Goal: Answer question/provide support: Share knowledge or assist other users

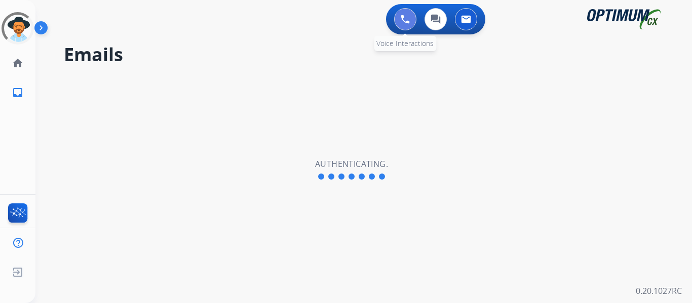
click at [399, 23] on button at bounding box center [405, 19] width 22 height 22
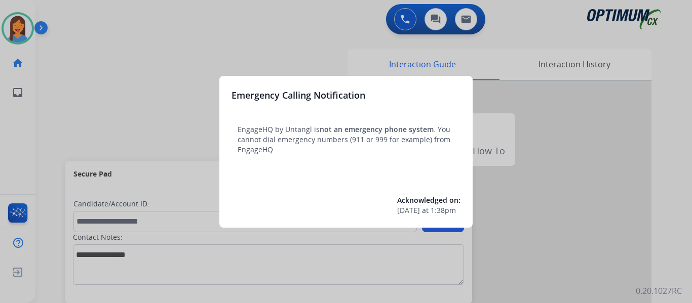
click at [77, 109] on div at bounding box center [346, 151] width 692 height 303
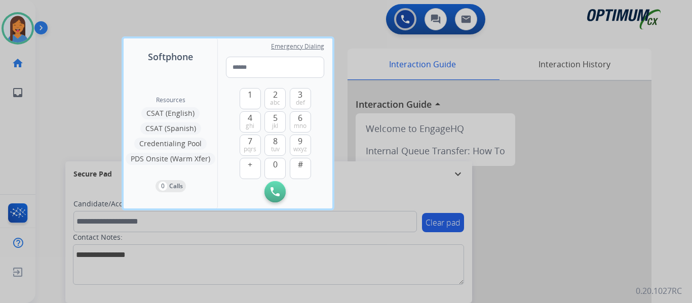
click at [50, 117] on div at bounding box center [346, 151] width 692 height 303
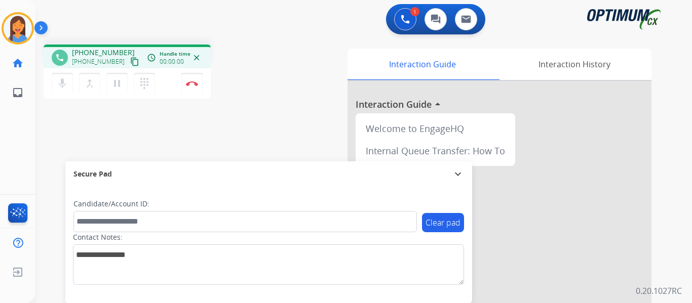
click at [130, 58] on mat-icon "content_copy" at bounding box center [134, 61] width 9 height 9
click at [194, 87] on button "Disconnect" at bounding box center [191, 83] width 21 height 21
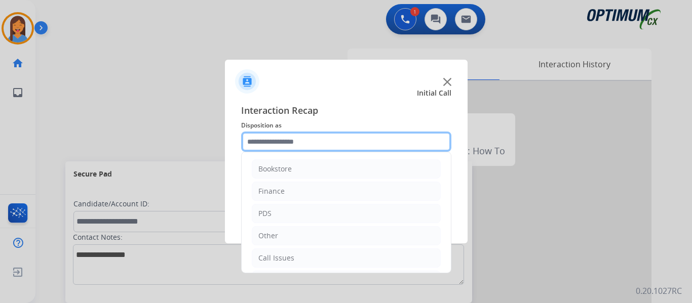
click at [309, 146] on input "text" at bounding box center [346, 142] width 210 height 20
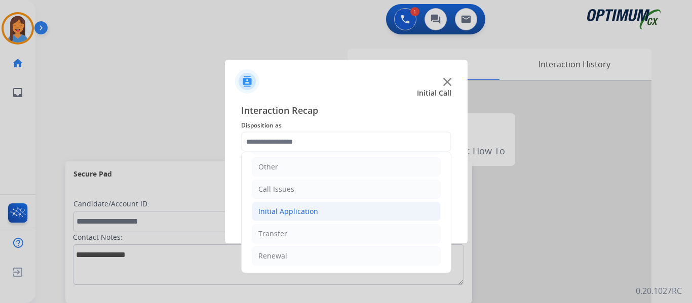
click at [296, 217] on li "Initial Application" at bounding box center [346, 211] width 189 height 19
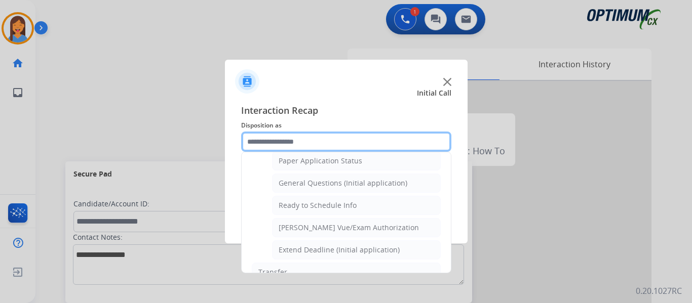
scroll to position [614, 0]
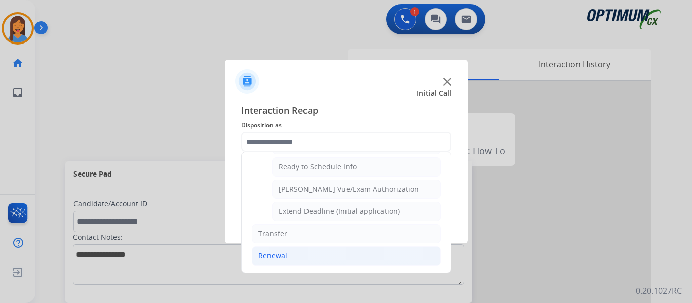
click at [277, 256] on div "Renewal" at bounding box center [272, 256] width 29 height 10
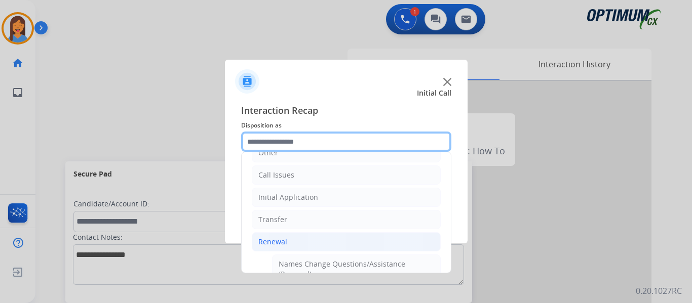
scroll to position [101, 0]
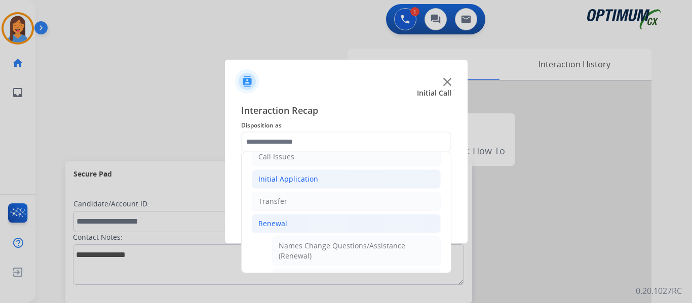
click at [288, 179] on div "Initial Application" at bounding box center [288, 179] width 60 height 10
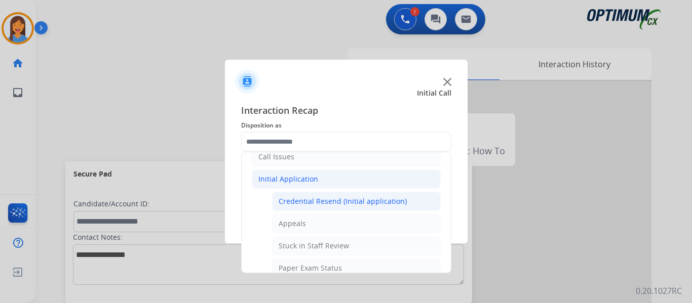
click at [324, 199] on div "Credential Resend (Initial application)" at bounding box center [342, 201] width 128 height 10
type input "**********"
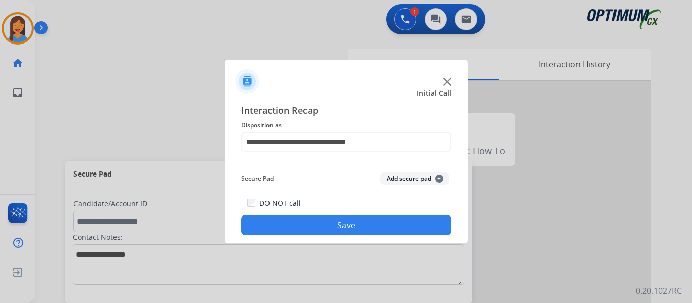
click at [331, 221] on button "Save" at bounding box center [346, 225] width 210 height 20
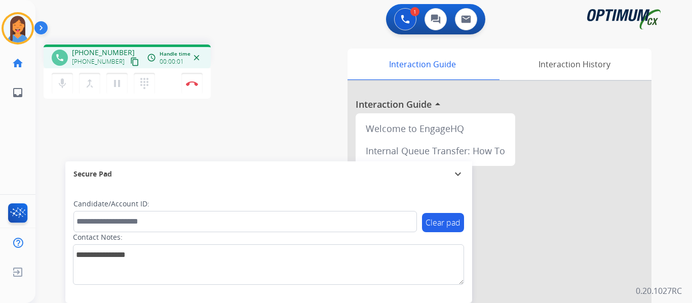
click at [130, 60] on mat-icon "content_copy" at bounding box center [134, 61] width 9 height 9
click at [189, 86] on img at bounding box center [192, 83] width 12 height 5
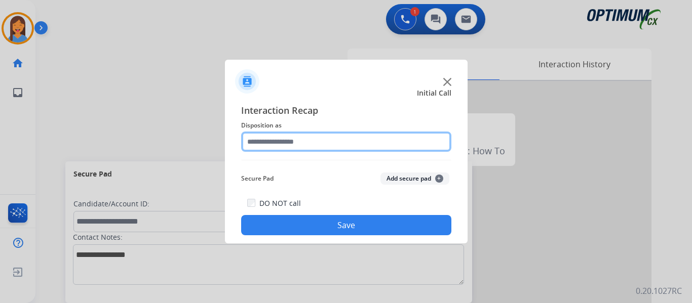
click at [324, 142] on input "text" at bounding box center [346, 142] width 210 height 20
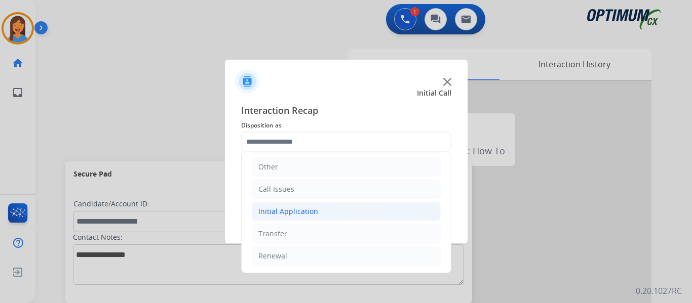
click at [301, 211] on div "Initial Application" at bounding box center [288, 212] width 60 height 10
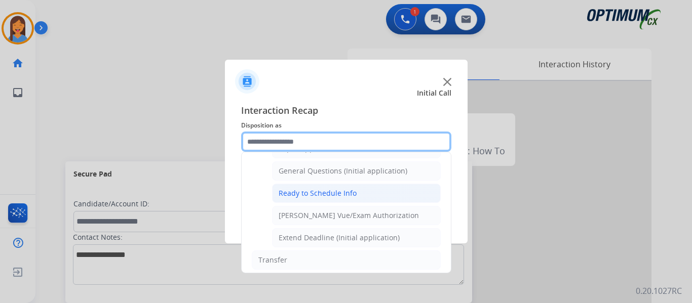
scroll to position [563, 0]
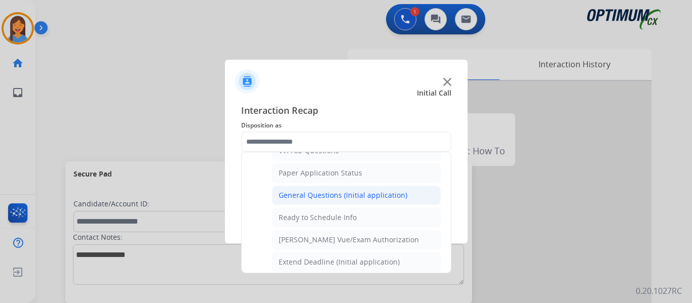
click at [311, 192] on div "General Questions (Initial application)" at bounding box center [342, 195] width 129 height 10
type input "**********"
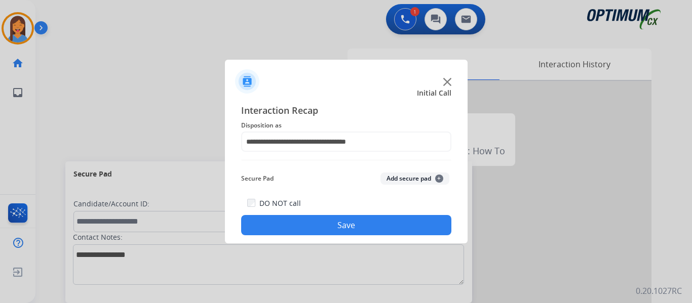
click at [317, 222] on button "Save" at bounding box center [346, 225] width 210 height 20
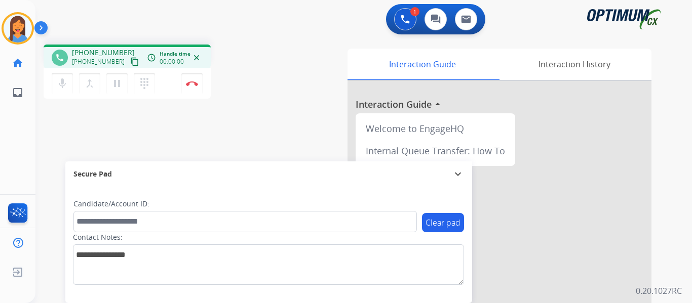
click at [129, 63] on button "content_copy" at bounding box center [135, 62] width 12 height 12
click at [194, 84] on img at bounding box center [192, 83] width 12 height 5
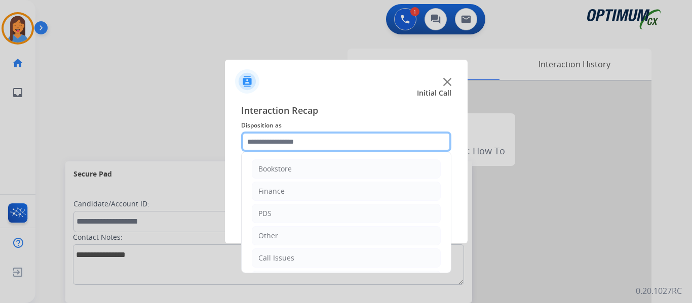
drag, startPoint x: 287, startPoint y: 135, endPoint x: 290, endPoint y: 148, distance: 13.0
click at [288, 135] on input "text" at bounding box center [346, 142] width 210 height 20
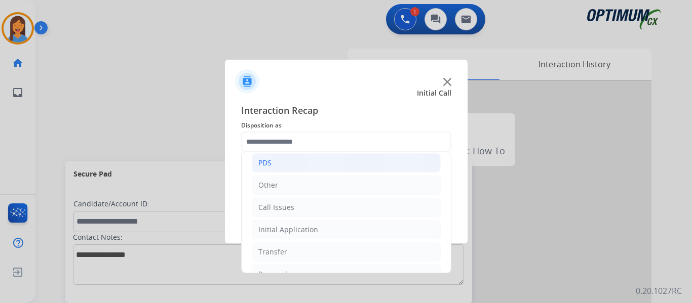
click at [274, 169] on li "PDS" at bounding box center [346, 162] width 189 height 19
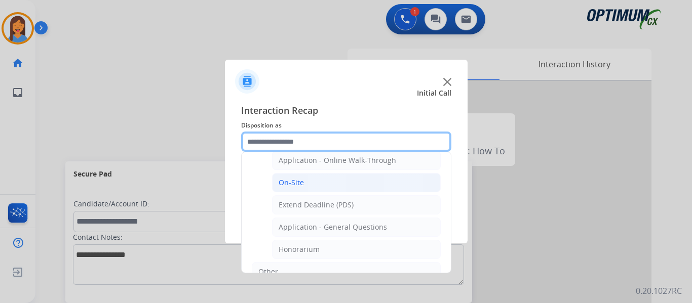
scroll to position [253, 0]
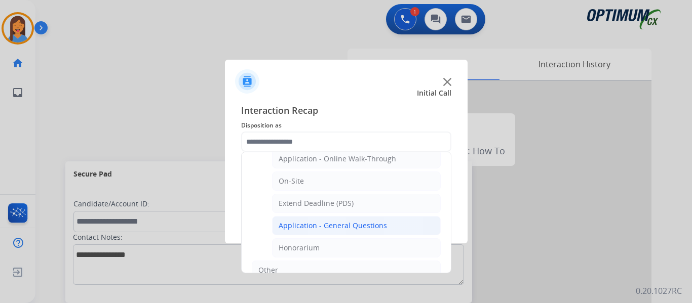
click at [338, 220] on li "Application - General Questions" at bounding box center [356, 225] width 169 height 19
type input "**********"
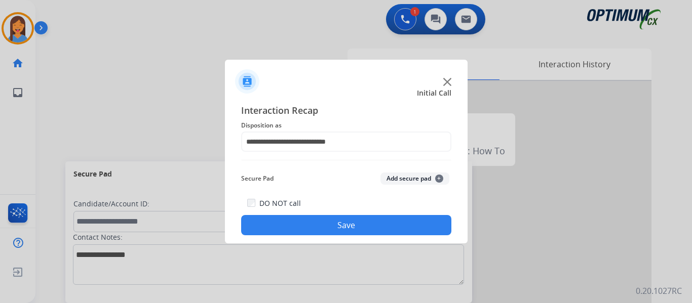
click at [353, 231] on button "Save" at bounding box center [346, 225] width 210 height 20
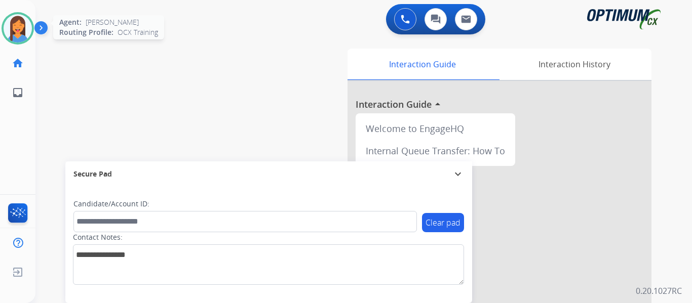
click at [24, 22] on img at bounding box center [18, 28] width 28 height 28
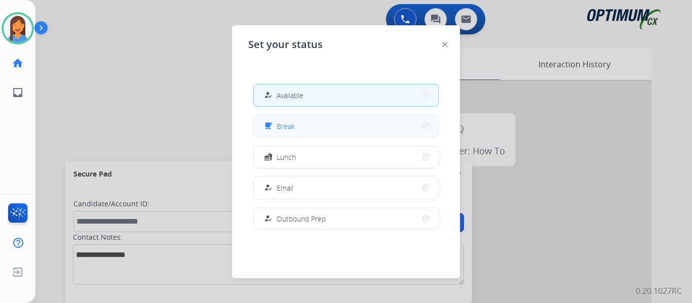
click at [291, 131] on span "Break" at bounding box center [285, 126] width 18 height 11
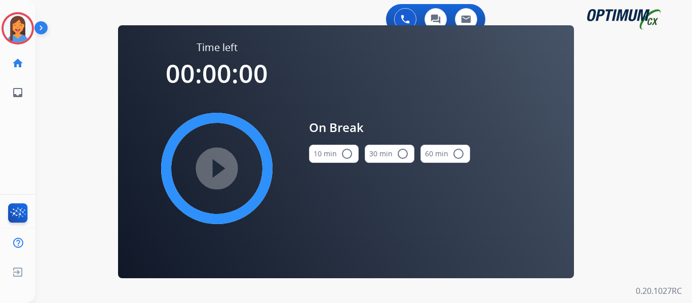
click at [316, 150] on button "10 min radio_button_unchecked" at bounding box center [334, 154] width 50 height 18
click at [219, 168] on mat-icon "play_circle_filled" at bounding box center [217, 169] width 12 height 12
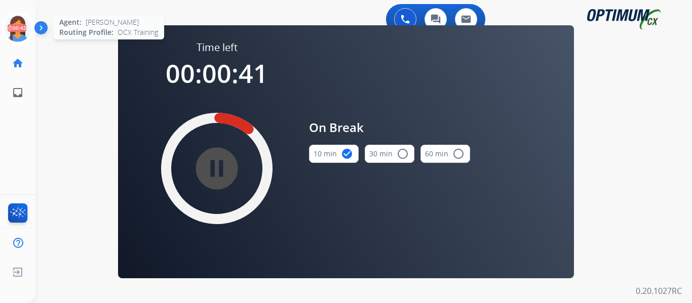
click at [14, 25] on icon at bounding box center [18, 28] width 33 height 33
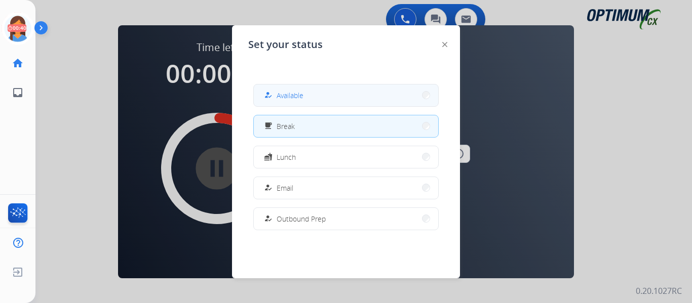
click at [267, 96] on div "how_to_reg" at bounding box center [269, 95] width 15 height 12
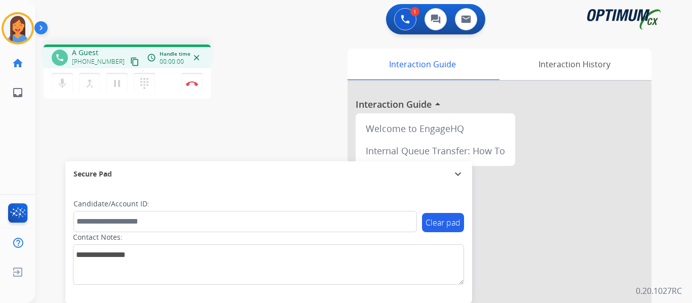
click at [130, 64] on mat-icon "content_copy" at bounding box center [134, 61] width 9 height 9
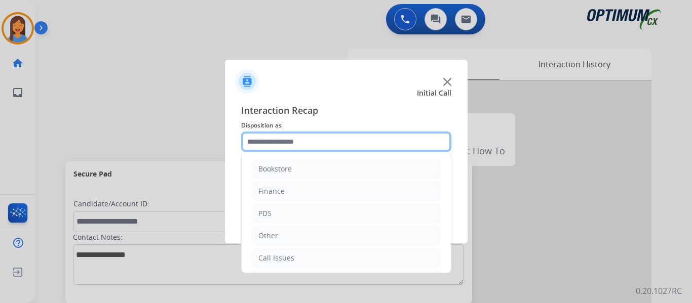
click at [295, 142] on input "text" at bounding box center [346, 142] width 210 height 20
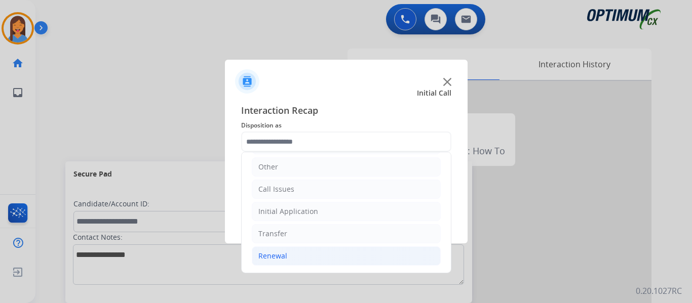
click at [281, 259] on div "Renewal" at bounding box center [272, 256] width 29 height 10
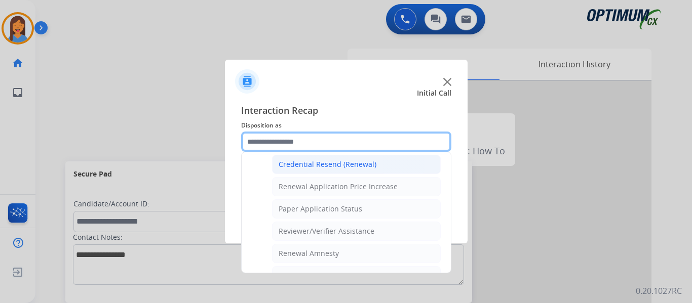
scroll to position [373, 0]
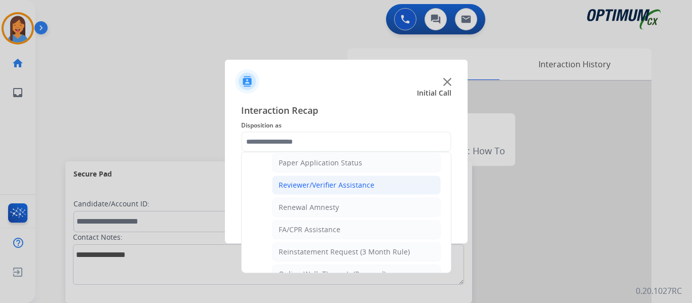
click at [320, 187] on div "Reviewer/Verifier Assistance" at bounding box center [326, 185] width 96 height 10
type input "**********"
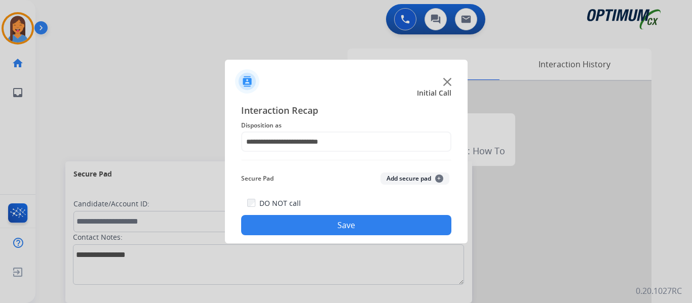
click at [376, 227] on button "Save" at bounding box center [346, 225] width 210 height 20
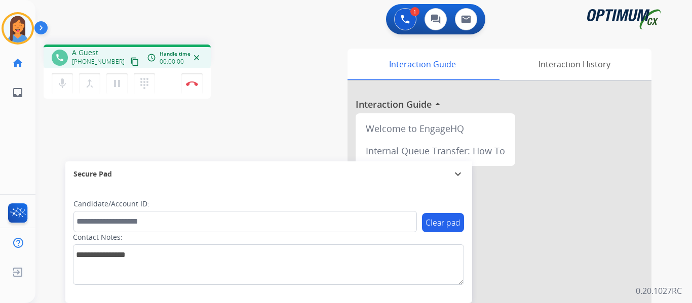
click at [130, 64] on mat-icon "content_copy" at bounding box center [134, 61] width 9 height 9
click at [195, 85] on img at bounding box center [192, 83] width 12 height 5
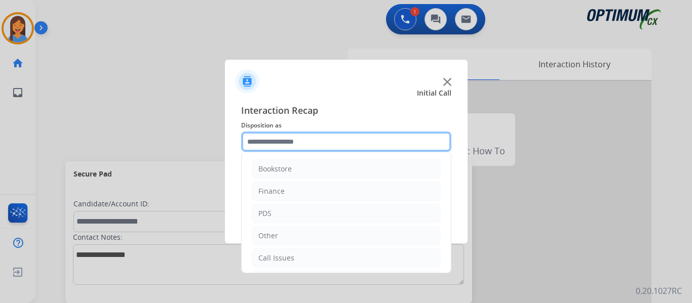
click at [305, 141] on input "text" at bounding box center [346, 142] width 210 height 20
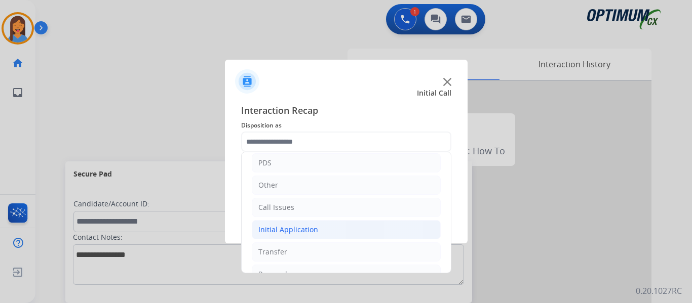
click at [308, 228] on div "Initial Application" at bounding box center [288, 230] width 60 height 10
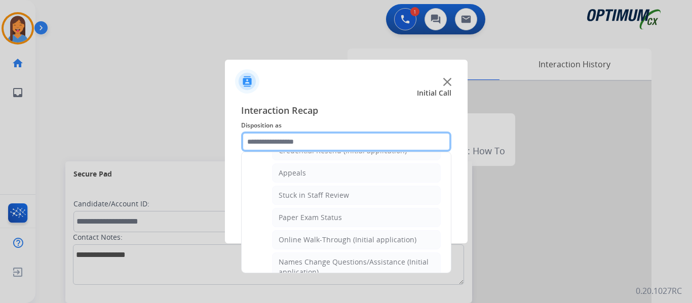
scroll to position [101, 0]
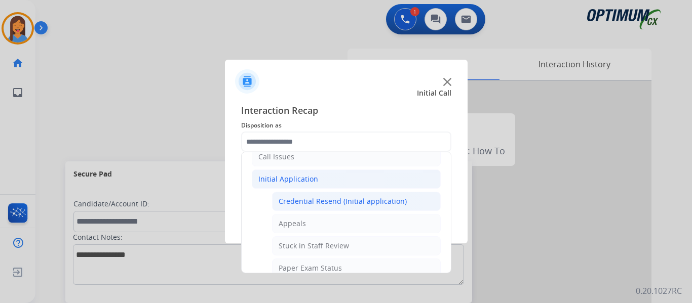
click at [317, 204] on div "Credential Resend (Initial application)" at bounding box center [342, 201] width 128 height 10
type input "**********"
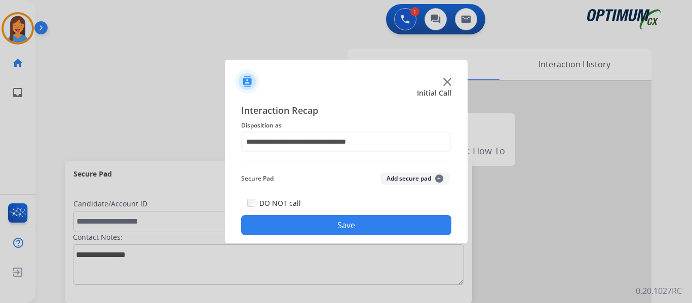
click at [338, 231] on button "Save" at bounding box center [346, 225] width 210 height 20
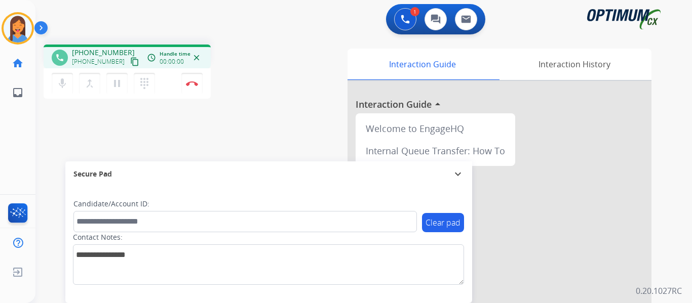
click at [130, 62] on mat-icon "content_copy" at bounding box center [134, 61] width 9 height 9
click at [286, 86] on div "phone [PHONE_NUMBER] [PHONE_NUMBER] content_copy access_time Call metrics Queue…" at bounding box center [169, 73] width 250 height 57
click at [187, 83] on img at bounding box center [192, 83] width 12 height 5
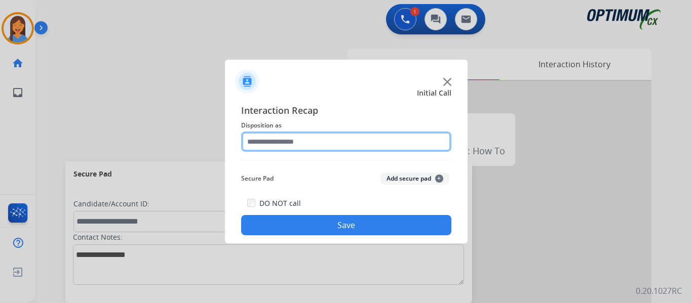
click at [280, 146] on input "text" at bounding box center [346, 142] width 210 height 20
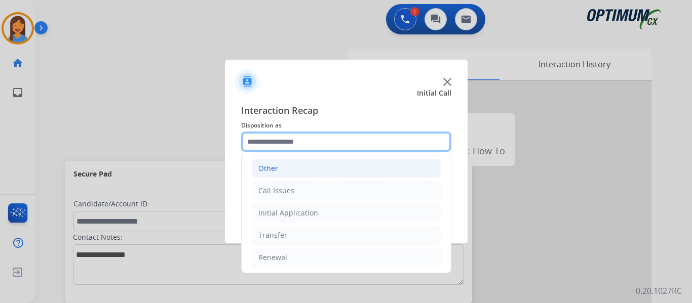
scroll to position [69, 0]
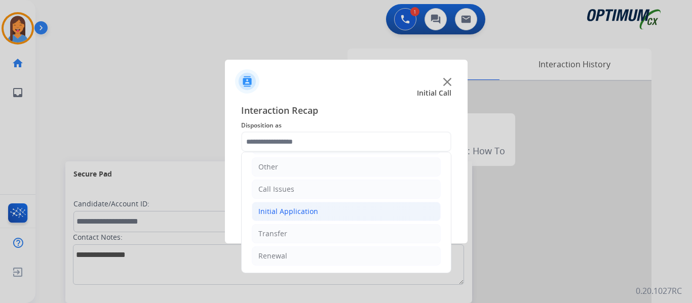
click at [287, 210] on div "Initial Application" at bounding box center [288, 212] width 60 height 10
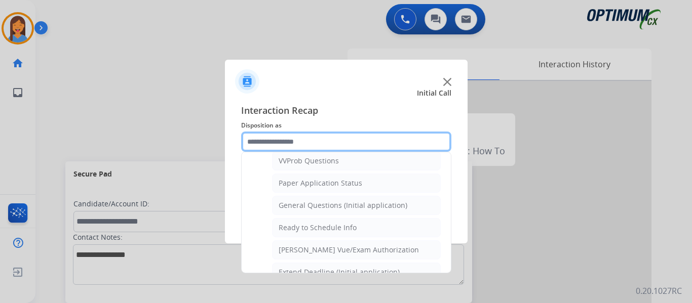
scroll to position [575, 0]
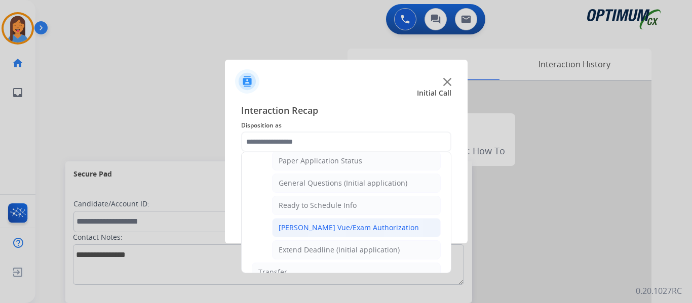
click at [323, 227] on div "[PERSON_NAME] Vue/Exam Authorization" at bounding box center [348, 228] width 140 height 10
type input "**********"
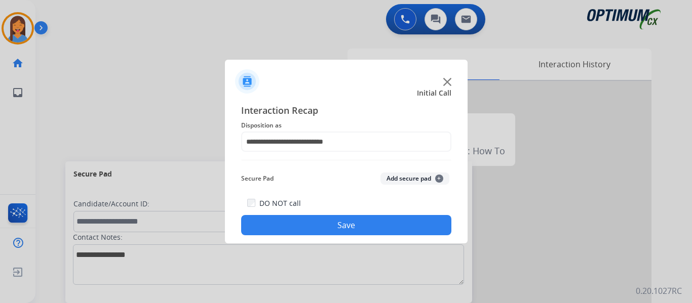
click at [323, 227] on button "Save" at bounding box center [346, 225] width 210 height 20
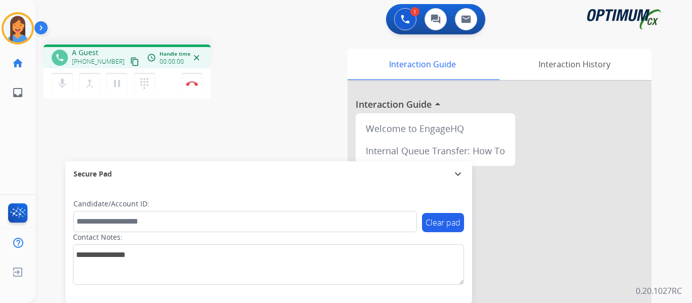
click at [130, 59] on mat-icon "content_copy" at bounding box center [134, 61] width 9 height 9
click at [190, 84] on img at bounding box center [192, 83] width 12 height 5
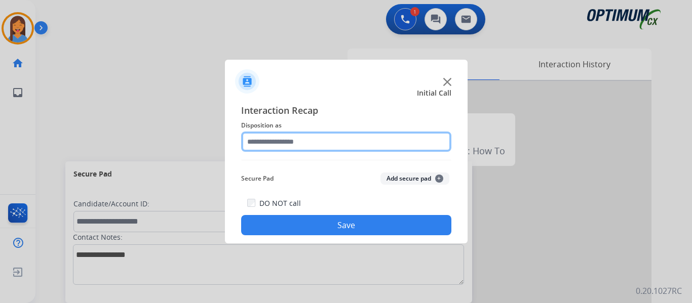
click at [335, 141] on input "text" at bounding box center [346, 142] width 210 height 20
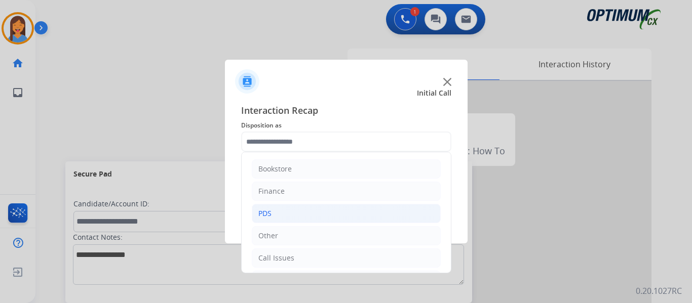
click at [279, 210] on li "PDS" at bounding box center [346, 213] width 189 height 19
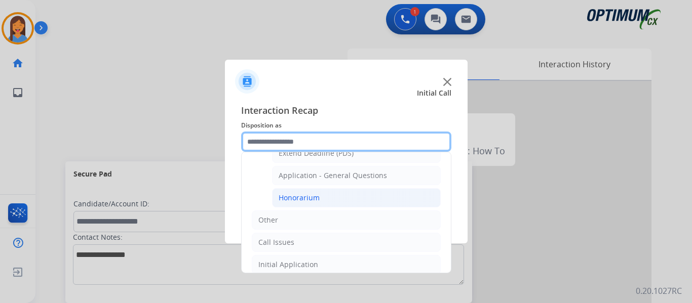
scroll to position [304, 0]
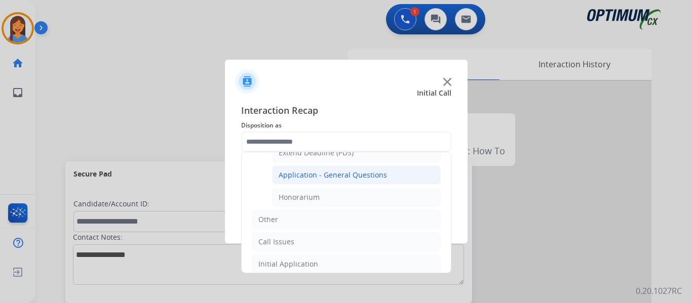
click at [342, 180] on div "Application - General Questions" at bounding box center [332, 175] width 108 height 10
type input "**********"
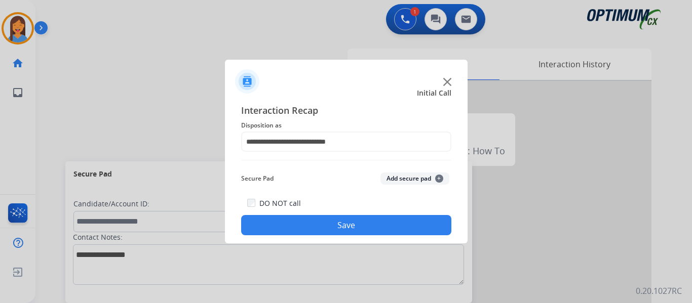
click at [342, 221] on button "Save" at bounding box center [346, 225] width 210 height 20
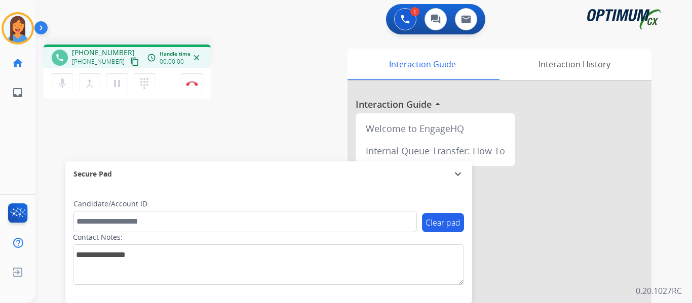
click at [130, 62] on mat-icon "content_copy" at bounding box center [134, 61] width 9 height 9
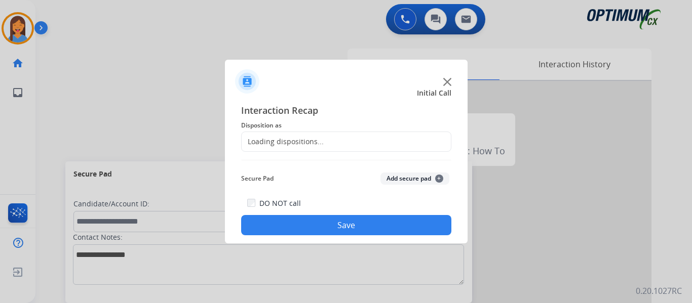
click at [294, 136] on div "Loading dispositions..." at bounding box center [346, 142] width 210 height 20
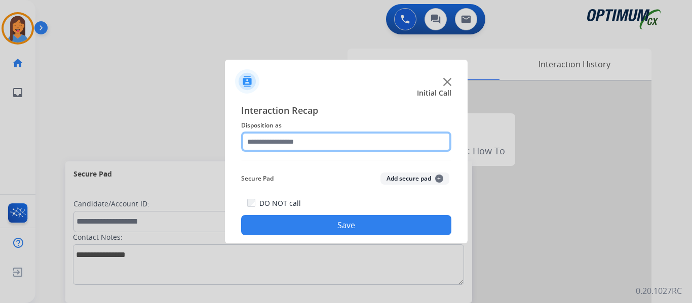
click at [297, 145] on input "text" at bounding box center [346, 142] width 210 height 20
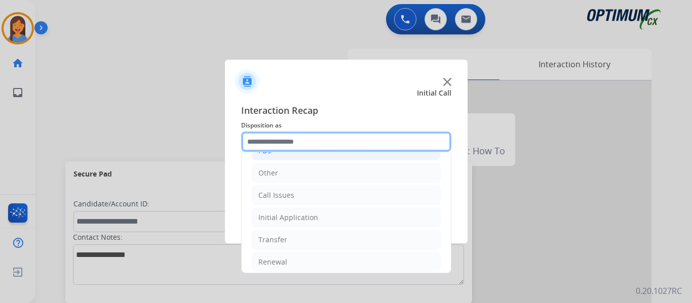
scroll to position [69, 0]
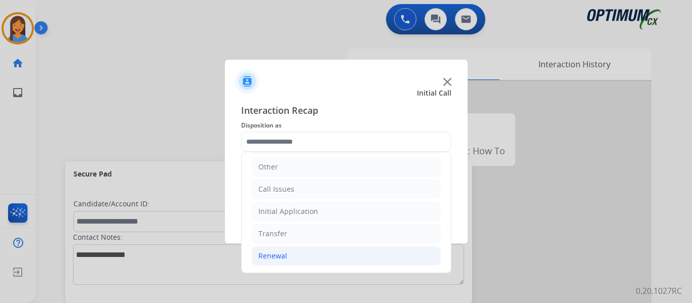
click at [271, 259] on div "Renewal" at bounding box center [272, 256] width 29 height 10
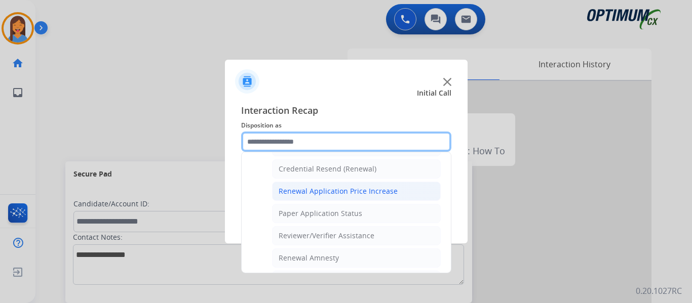
scroll to position [271, 0]
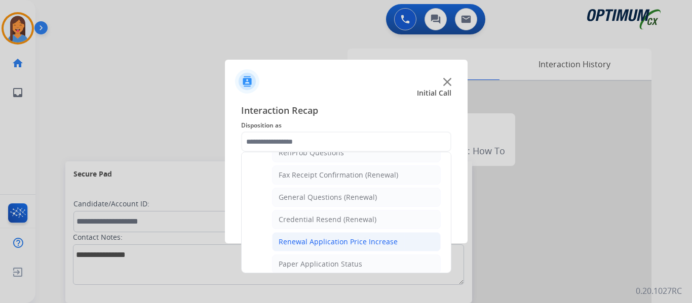
click at [326, 198] on div "General Questions (Renewal)" at bounding box center [327, 197] width 98 height 10
type input "**********"
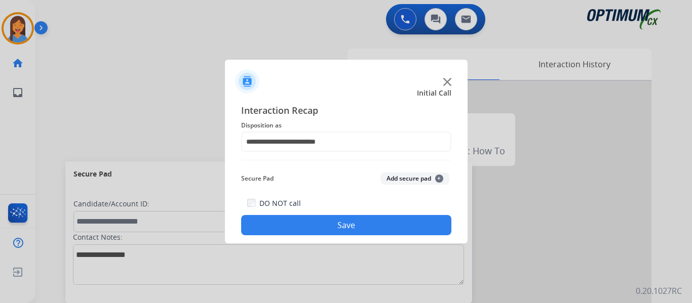
click at [337, 221] on button "Save" at bounding box center [346, 225] width 210 height 20
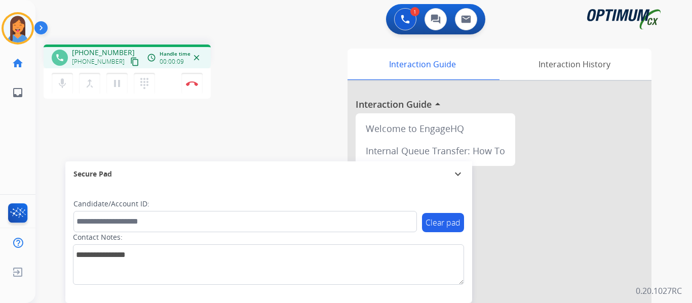
click at [130, 62] on mat-icon "content_copy" at bounding box center [134, 61] width 9 height 9
click at [195, 86] on button "Disconnect" at bounding box center [191, 83] width 21 height 21
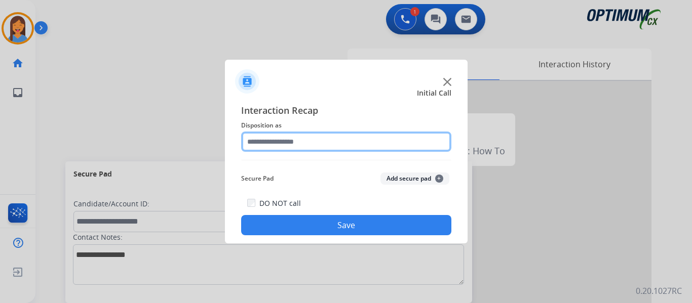
click at [292, 148] on input "text" at bounding box center [346, 142] width 210 height 20
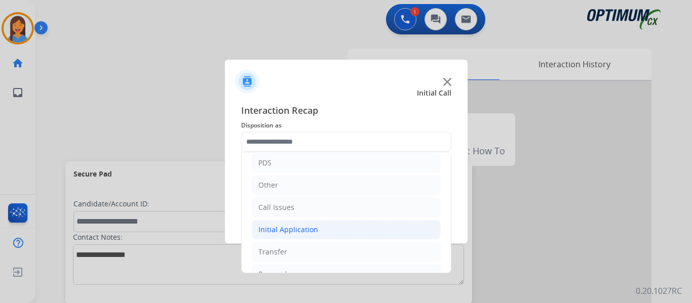
click at [285, 231] on div "Initial Application" at bounding box center [288, 230] width 60 height 10
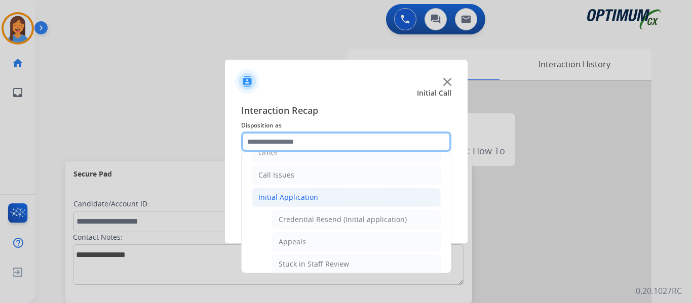
scroll to position [101, 0]
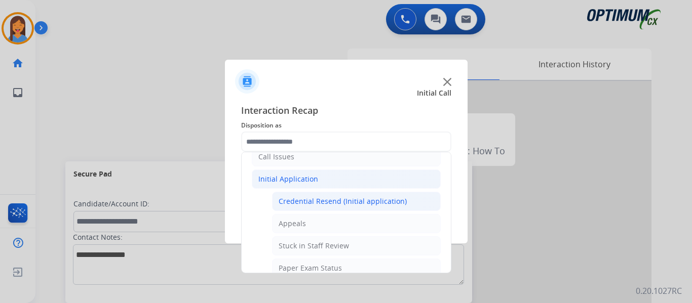
click at [320, 203] on div "Credential Resend (Initial application)" at bounding box center [342, 201] width 128 height 10
type input "**********"
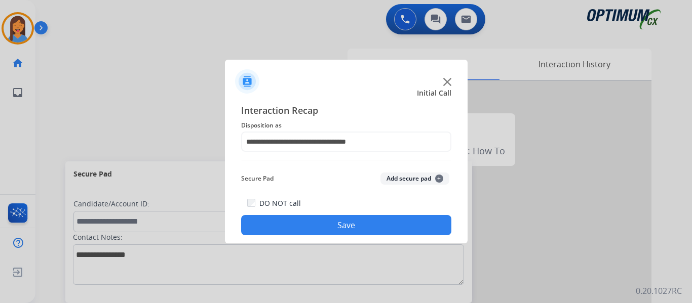
click at [340, 227] on button "Save" at bounding box center [346, 225] width 210 height 20
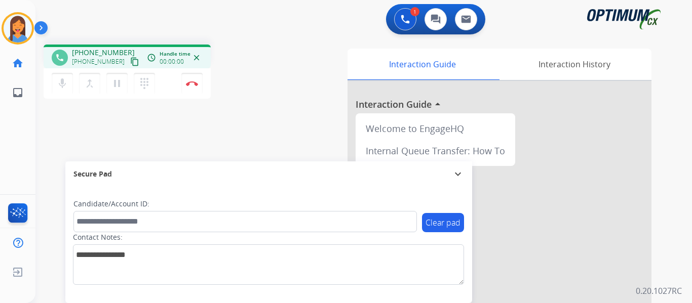
click at [130, 64] on mat-icon "content_copy" at bounding box center [134, 61] width 9 height 9
click at [191, 84] on img at bounding box center [192, 83] width 12 height 5
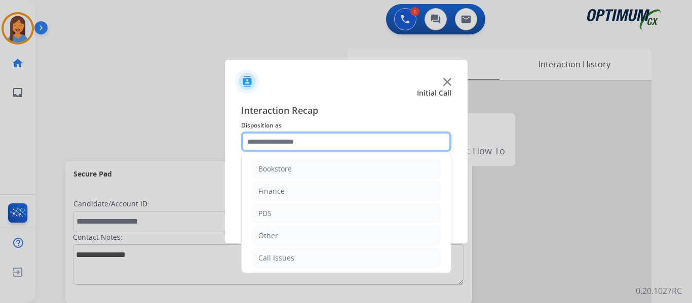
click at [277, 141] on input "text" at bounding box center [346, 142] width 210 height 20
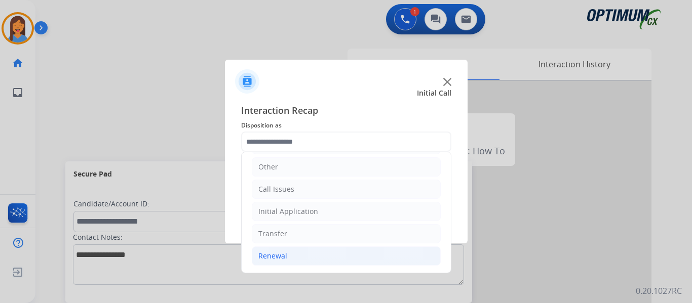
click at [269, 256] on div "Renewal" at bounding box center [272, 256] width 29 height 10
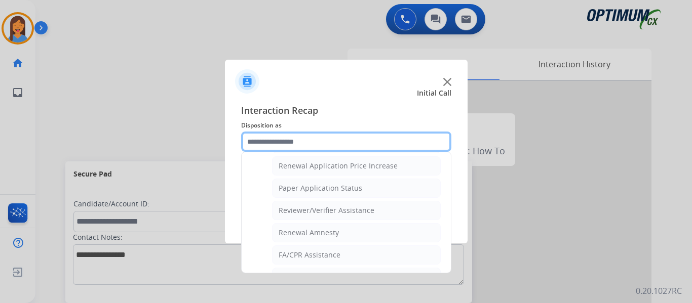
scroll to position [322, 0]
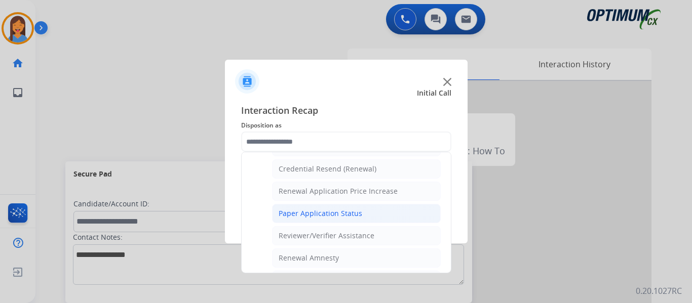
click at [341, 215] on div "Paper Application Status" at bounding box center [320, 214] width 84 height 10
type input "**********"
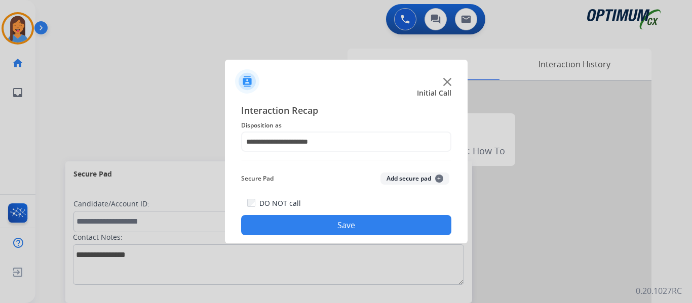
click at [411, 231] on button "Save" at bounding box center [346, 225] width 210 height 20
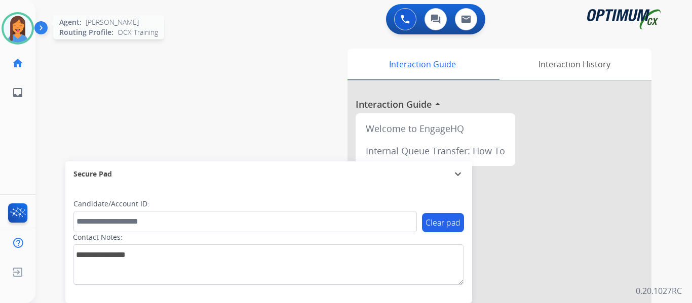
click at [23, 33] on img at bounding box center [18, 28] width 28 height 28
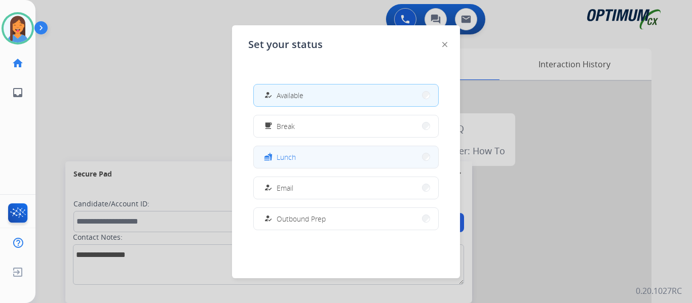
click at [311, 155] on button "fastfood Lunch" at bounding box center [346, 157] width 184 height 22
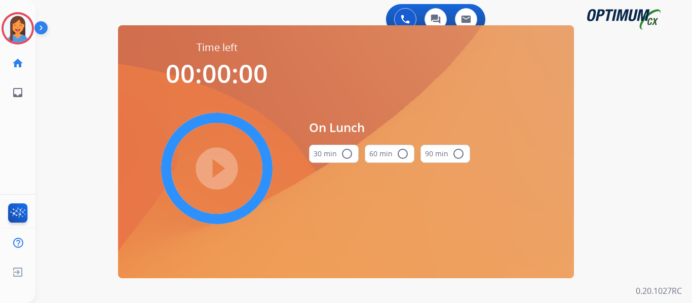
click at [336, 150] on button "30 min radio_button_unchecked" at bounding box center [334, 154] width 50 height 18
click at [215, 163] on mat-icon "play_circle_filled" at bounding box center [217, 169] width 12 height 12
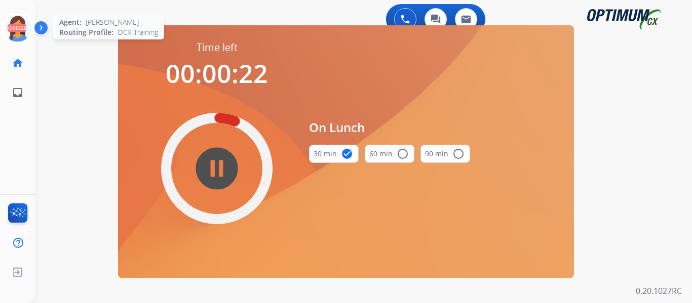
drag, startPoint x: 18, startPoint y: 31, endPoint x: 26, endPoint y: 32, distance: 8.1
click at [18, 31] on icon at bounding box center [18, 28] width 33 height 33
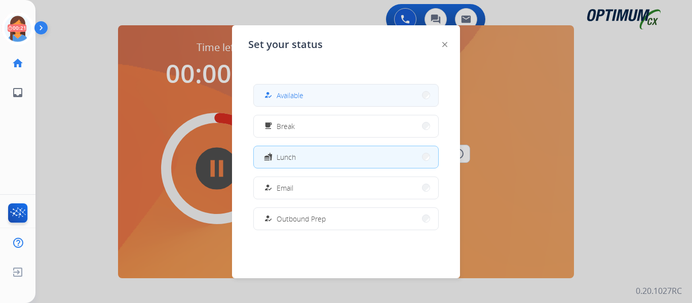
click at [271, 97] on mat-icon "how_to_reg" at bounding box center [268, 95] width 9 height 9
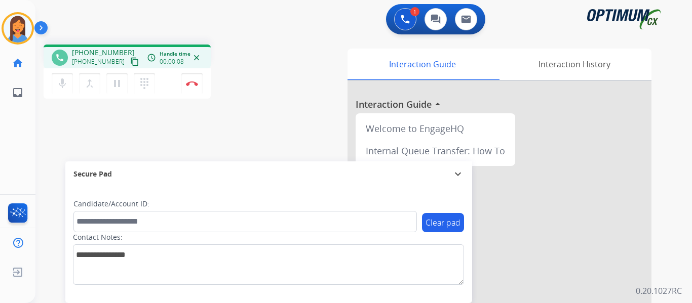
click at [130, 63] on mat-icon "content_copy" at bounding box center [134, 61] width 9 height 9
click at [189, 83] on img at bounding box center [192, 83] width 12 height 5
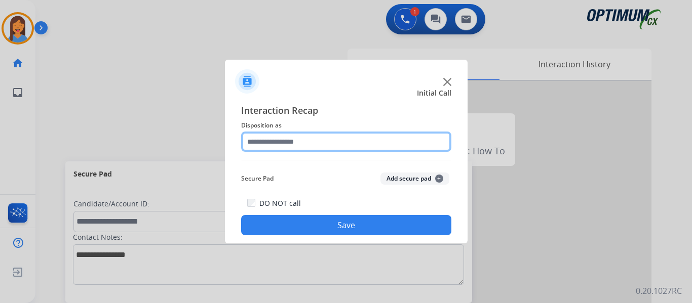
click at [313, 140] on input "text" at bounding box center [346, 142] width 210 height 20
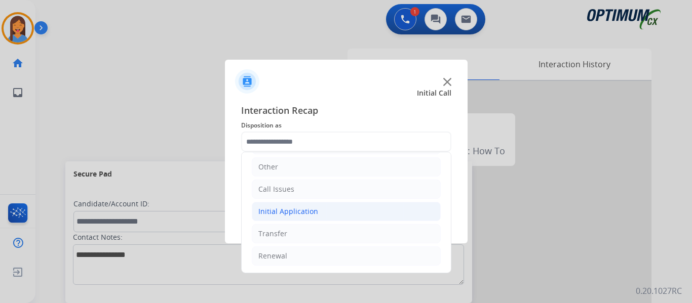
click at [293, 209] on div "Initial Application" at bounding box center [288, 212] width 60 height 10
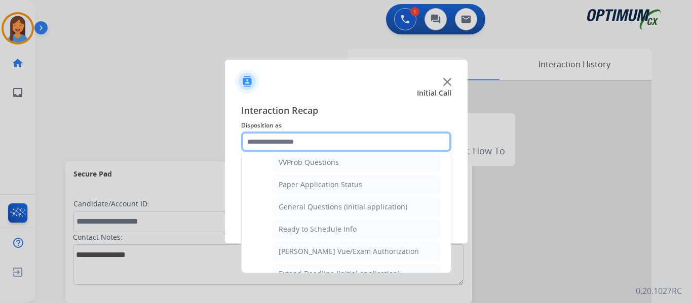
scroll to position [575, 0]
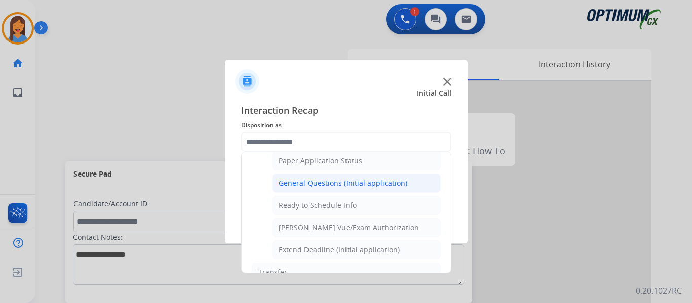
click at [308, 180] on div "General Questions (Initial application)" at bounding box center [342, 183] width 129 height 10
type input "**********"
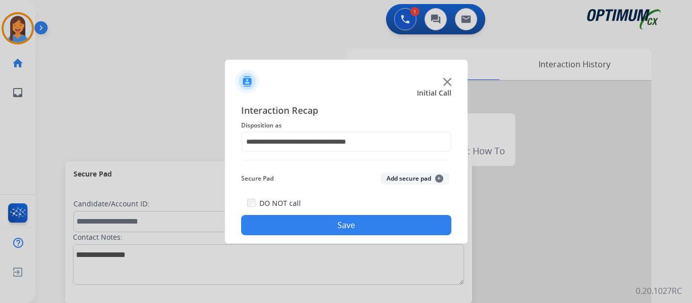
click at [346, 225] on button "Save" at bounding box center [346, 225] width 210 height 20
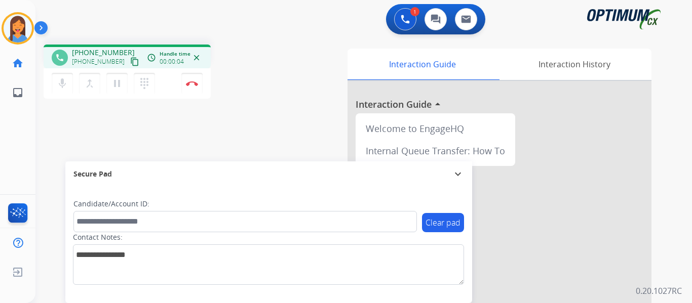
click at [129, 59] on button "content_copy" at bounding box center [135, 62] width 12 height 12
click at [119, 84] on mat-icon "pause" at bounding box center [117, 83] width 12 height 12
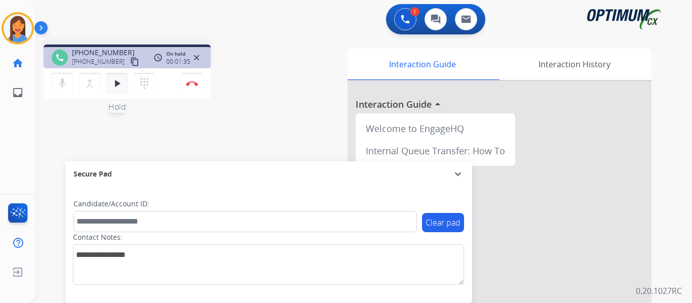
click at [116, 84] on mat-icon "play_arrow" at bounding box center [117, 83] width 12 height 12
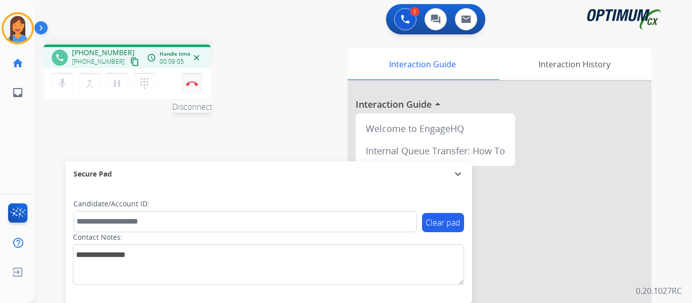
click at [195, 82] on img at bounding box center [192, 83] width 12 height 5
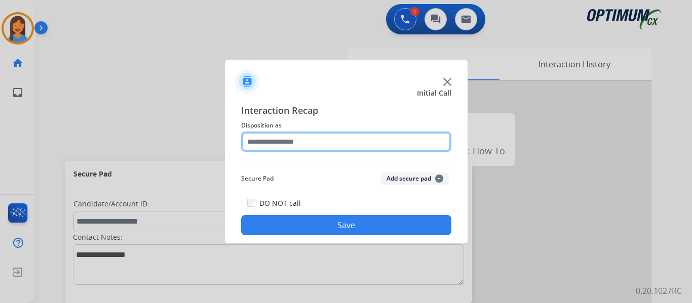
click at [290, 138] on input "text" at bounding box center [346, 142] width 210 height 20
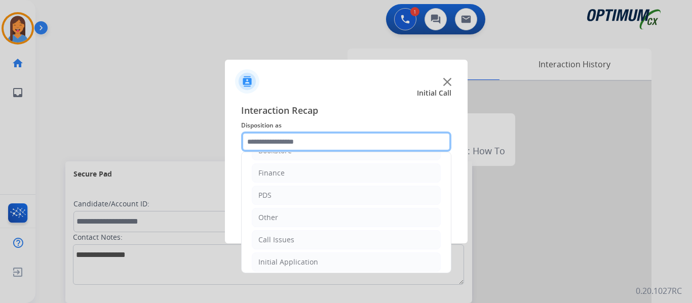
scroll to position [0, 0]
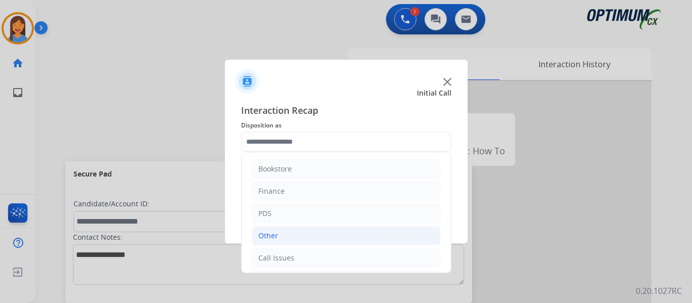
click at [287, 241] on li "Other" at bounding box center [346, 235] width 189 height 19
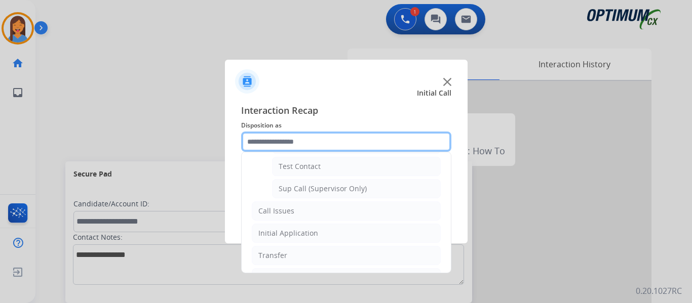
scroll to position [247, 0]
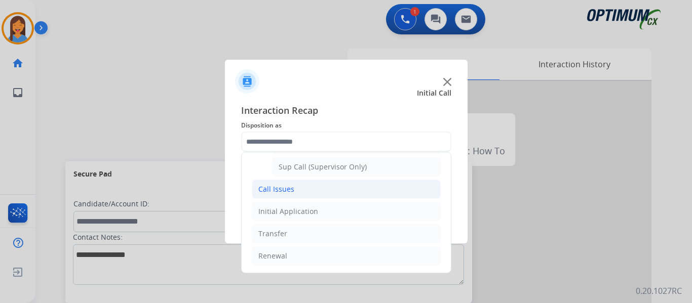
click at [292, 194] on div "Call Issues" at bounding box center [276, 189] width 36 height 10
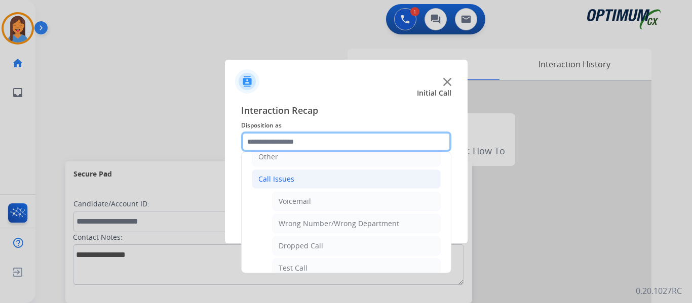
scroll to position [28, 0]
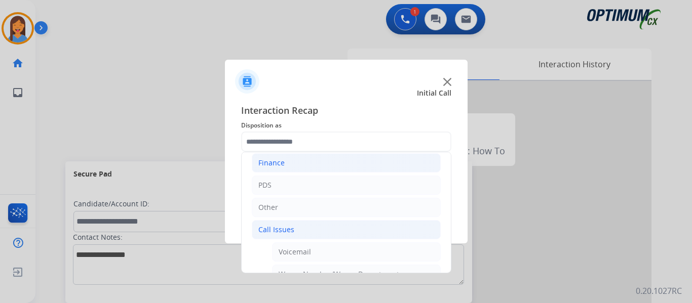
click at [296, 166] on li "Finance" at bounding box center [346, 162] width 189 height 19
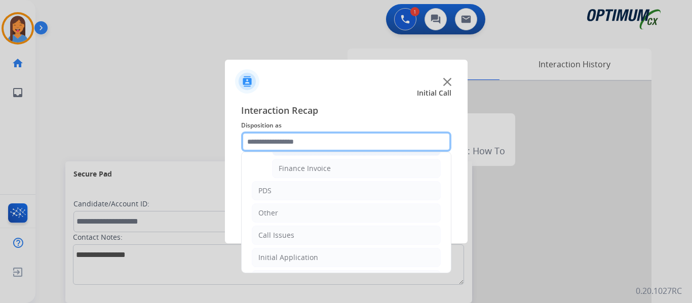
scroll to position [130, 0]
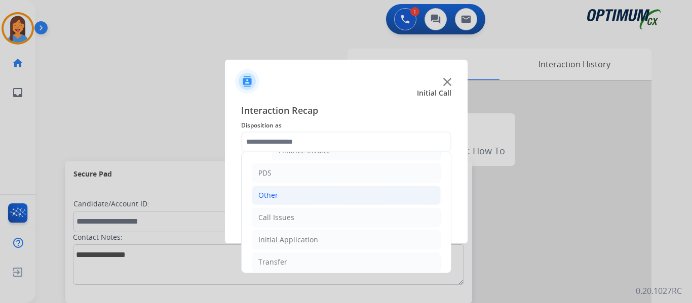
click at [331, 198] on li "Other" at bounding box center [346, 195] width 189 height 19
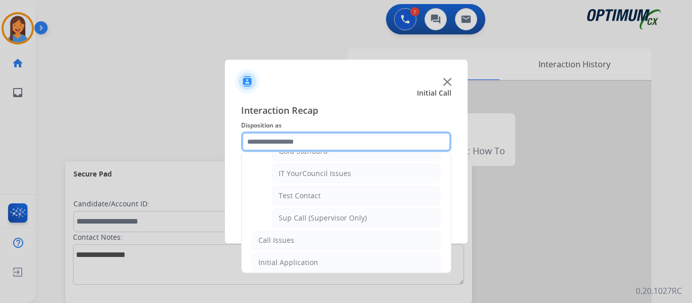
scroll to position [247, 0]
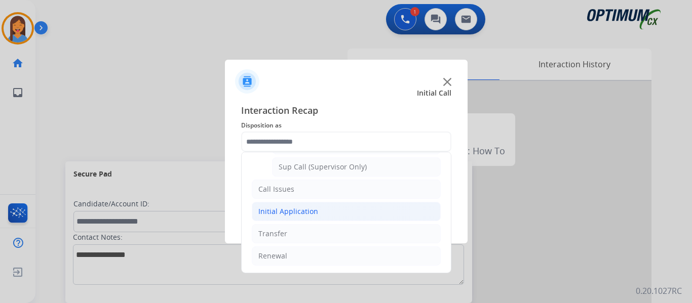
click at [296, 217] on div "Initial Application" at bounding box center [288, 212] width 60 height 10
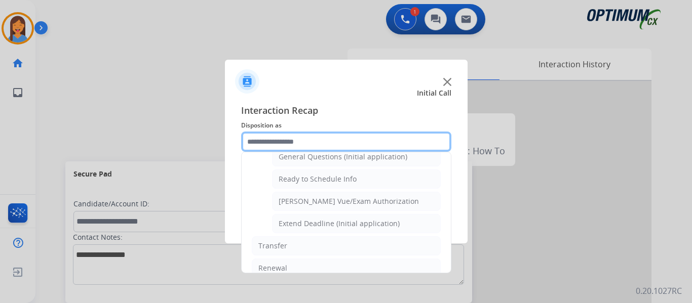
scroll to position [551, 0]
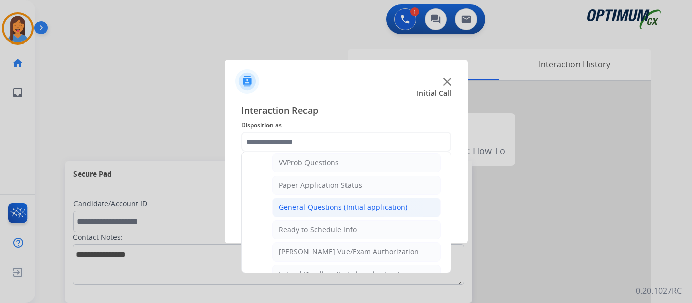
click at [305, 211] on div "General Questions (Initial application)" at bounding box center [342, 208] width 129 height 10
type input "**********"
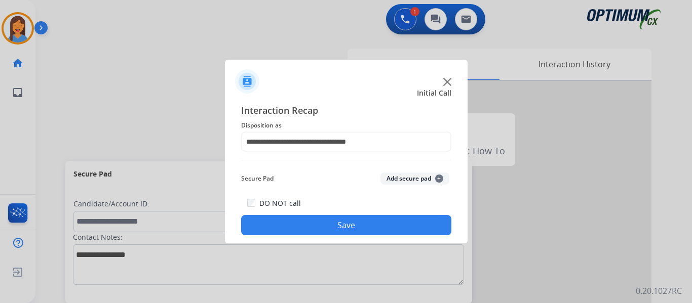
click at [311, 222] on button "Save" at bounding box center [346, 225] width 210 height 20
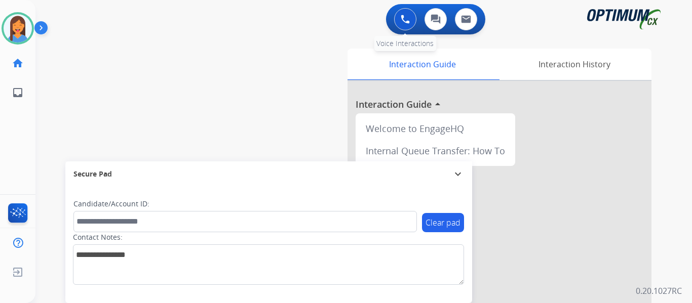
drag, startPoint x: 404, startPoint y: 24, endPoint x: 393, endPoint y: 26, distance: 10.8
click at [404, 24] on button at bounding box center [405, 19] width 22 height 22
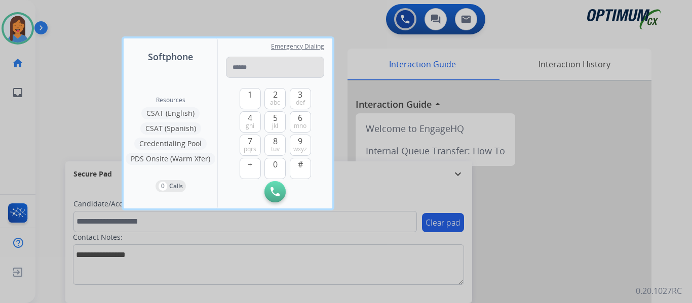
click at [261, 65] on input "tel" at bounding box center [275, 67] width 98 height 21
type input "**********"
click at [276, 195] on img at bounding box center [274, 191] width 9 height 9
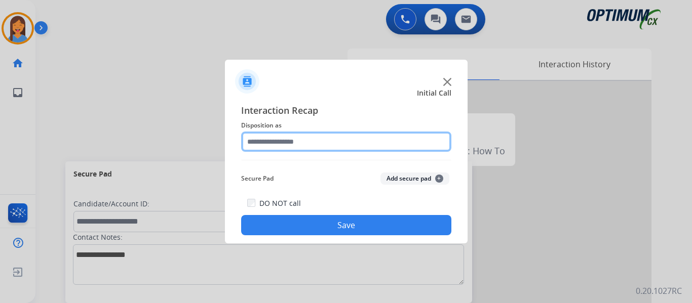
click at [328, 144] on input "text" at bounding box center [346, 142] width 210 height 20
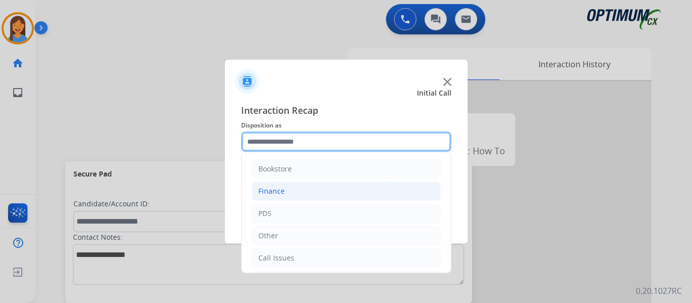
scroll to position [51, 0]
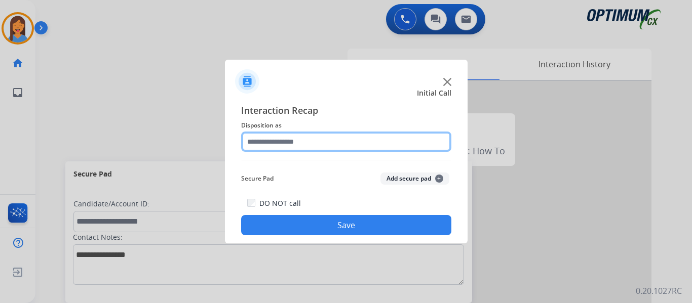
click at [343, 147] on input "text" at bounding box center [346, 142] width 210 height 20
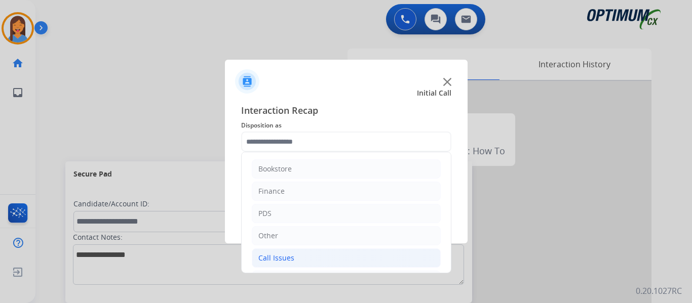
click at [284, 258] on div "Call Issues" at bounding box center [276, 258] width 36 height 10
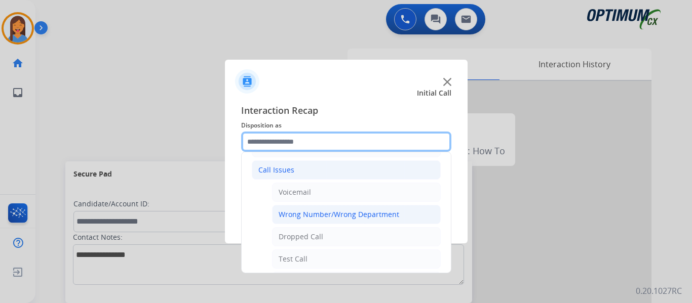
scroll to position [101, 0]
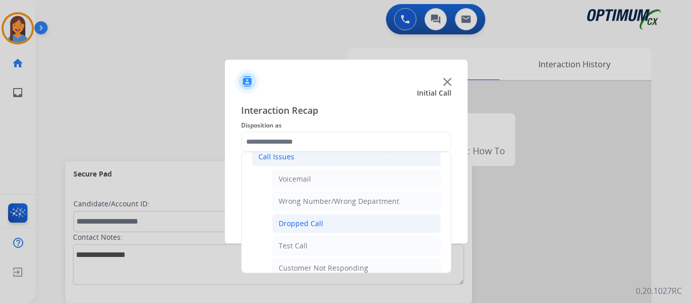
click at [313, 224] on div "Dropped Call" at bounding box center [300, 224] width 45 height 10
type input "**********"
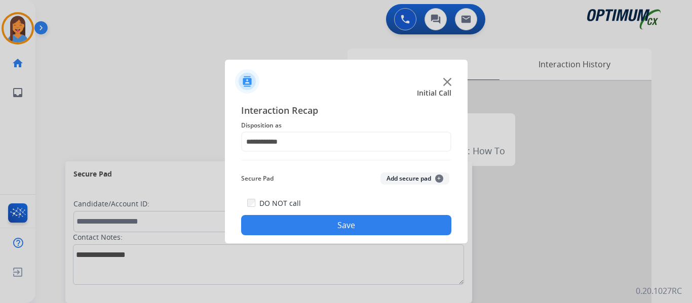
click at [313, 225] on button "Save" at bounding box center [346, 225] width 210 height 20
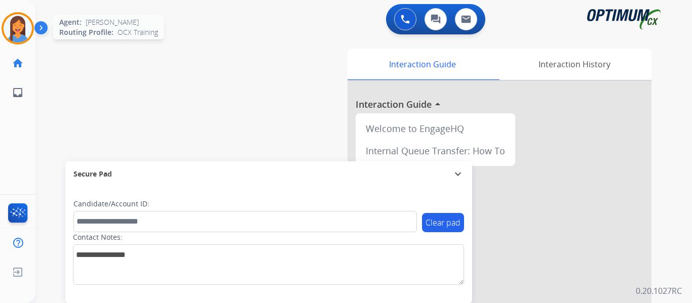
click at [26, 30] on img at bounding box center [18, 28] width 28 height 28
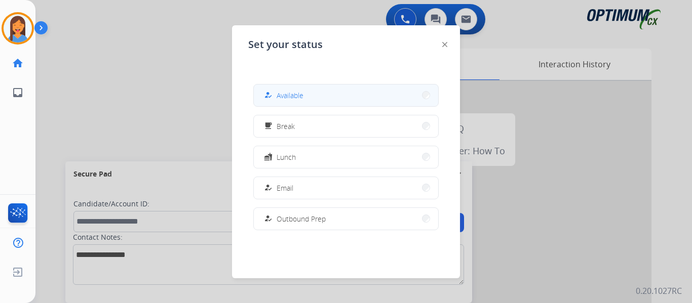
click at [277, 97] on div "how_to_reg Available" at bounding box center [283, 95] width 42 height 12
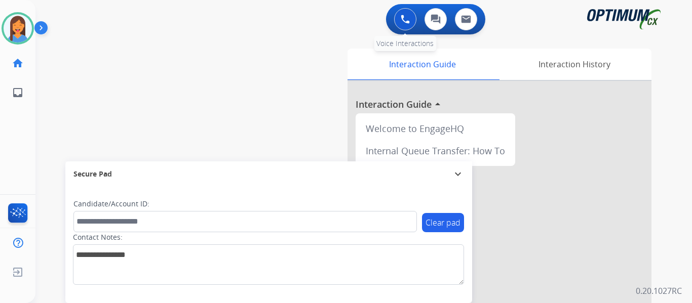
click at [417, 17] on div "0 Voice Interactions" at bounding box center [405, 19] width 30 height 22
click at [407, 20] on img at bounding box center [404, 19] width 9 height 9
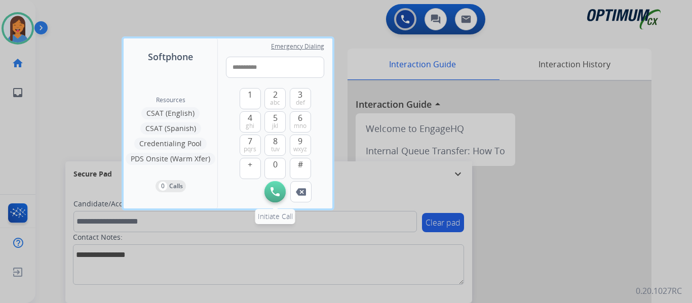
type input "**********"
click at [269, 195] on button "Initiate Call" at bounding box center [274, 191] width 21 height 21
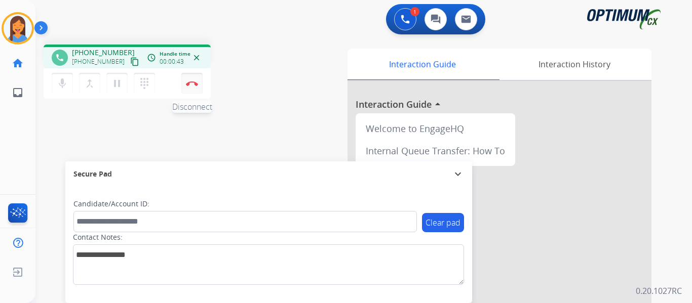
click at [198, 90] on button "Disconnect" at bounding box center [191, 83] width 21 height 21
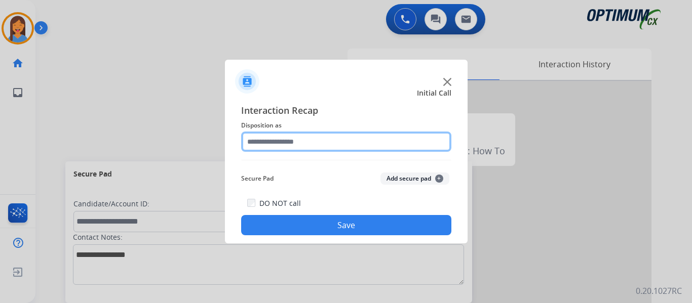
click at [323, 143] on input "text" at bounding box center [346, 142] width 210 height 20
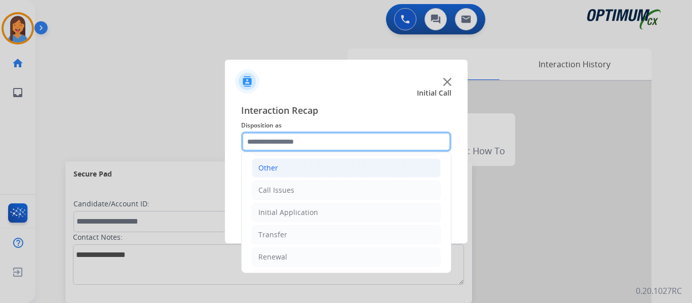
scroll to position [69, 0]
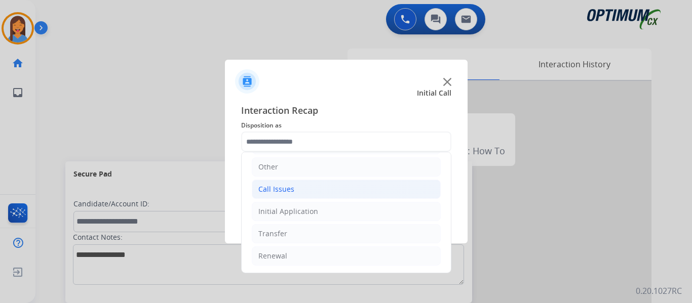
click at [314, 190] on li "Call Issues" at bounding box center [346, 189] width 189 height 19
click at [310, 213] on div "Voicemail" at bounding box center [294, 212] width 32 height 10
type input "*********"
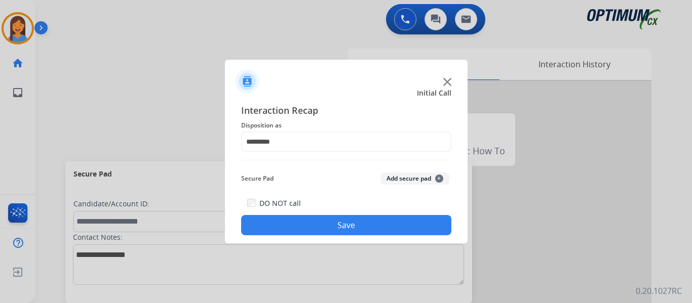
click at [304, 223] on button "Save" at bounding box center [346, 225] width 210 height 20
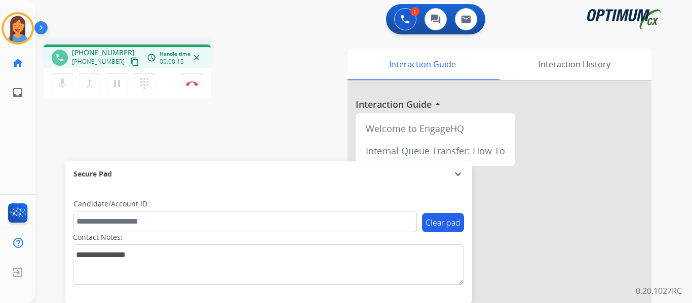
click at [130, 63] on mat-icon "content_copy" at bounding box center [134, 61] width 9 height 9
click at [185, 83] on button "Disconnect" at bounding box center [191, 83] width 21 height 21
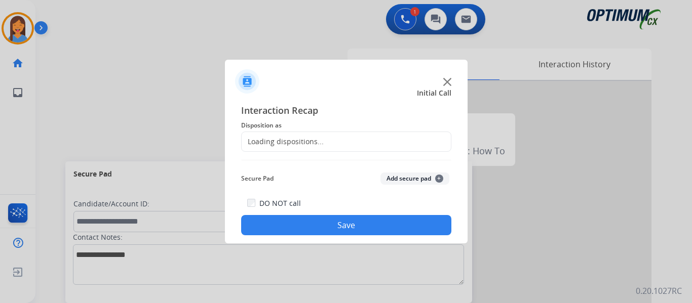
click at [257, 142] on div "Loading dispositions..." at bounding box center [282, 142] width 82 height 10
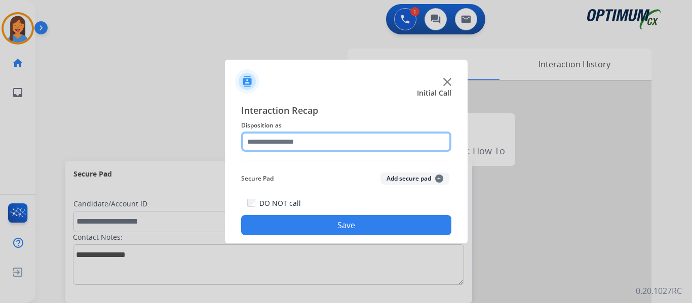
click at [322, 140] on input "text" at bounding box center [346, 142] width 210 height 20
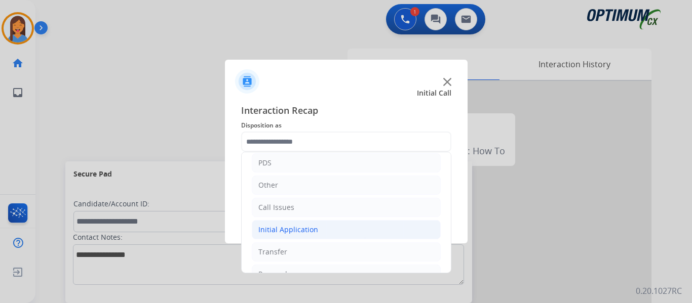
click at [295, 227] on div "Initial Application" at bounding box center [288, 230] width 60 height 10
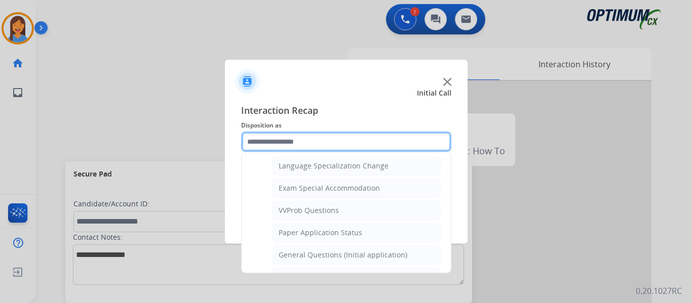
scroll to position [506, 0]
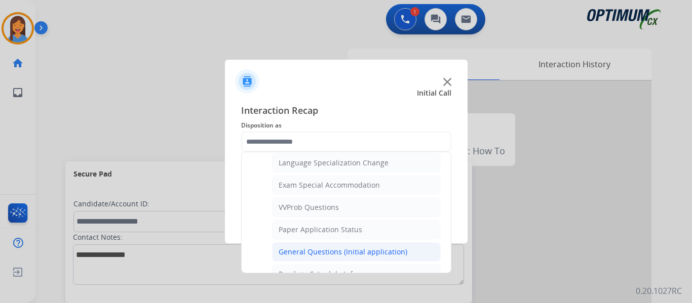
click at [313, 253] on div "General Questions (Initial application)" at bounding box center [342, 252] width 129 height 10
type input "**********"
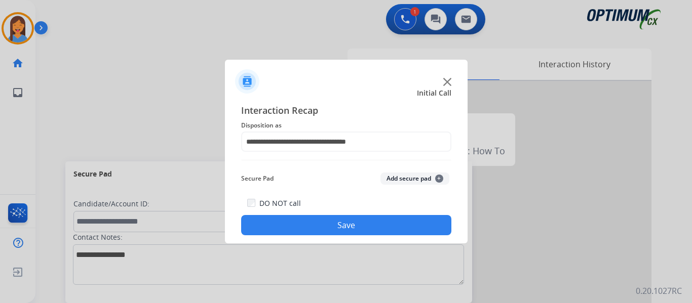
click at [327, 231] on button "Save" at bounding box center [346, 225] width 210 height 20
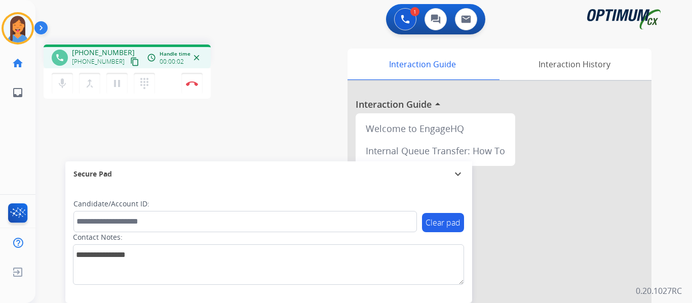
click at [130, 60] on mat-icon "content_copy" at bounding box center [134, 61] width 9 height 9
click at [190, 84] on img at bounding box center [192, 83] width 12 height 5
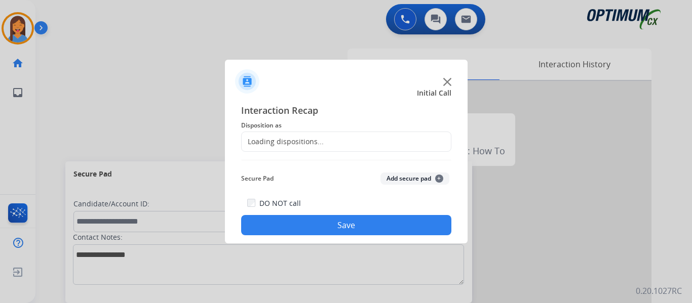
click at [278, 147] on div "Loading dispositions..." at bounding box center [346, 142] width 210 height 20
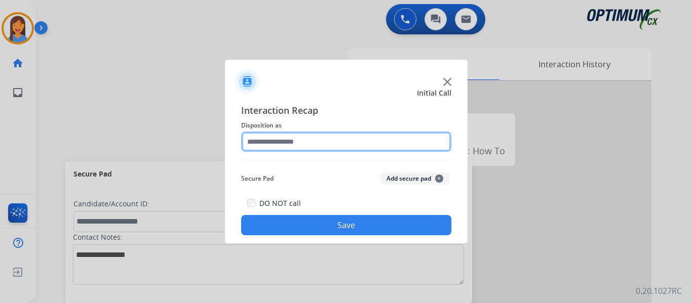
click at [313, 143] on input "text" at bounding box center [346, 142] width 210 height 20
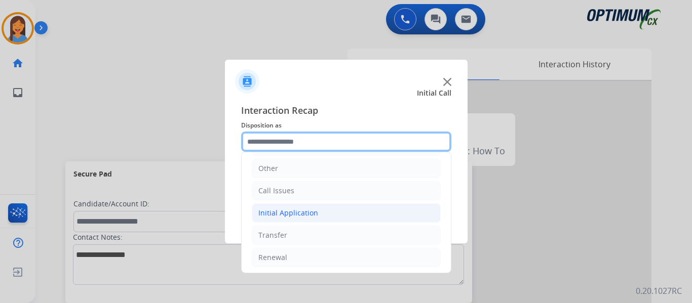
scroll to position [69, 0]
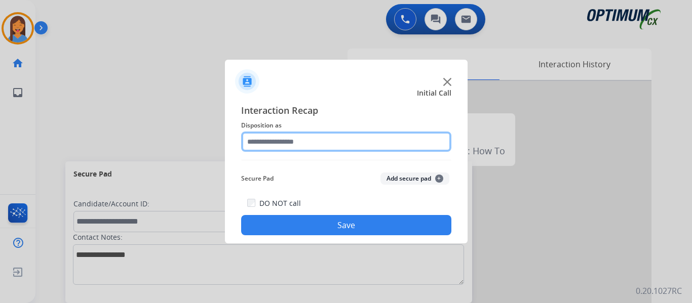
click at [299, 142] on input "text" at bounding box center [346, 142] width 210 height 20
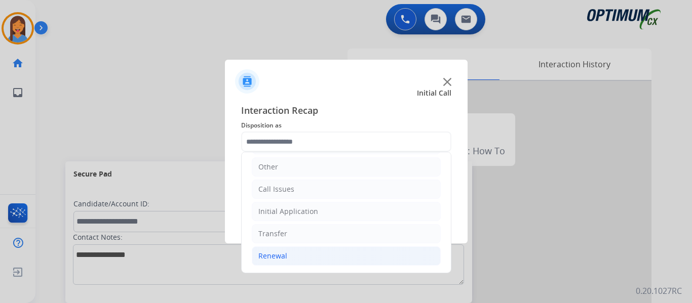
click at [281, 262] on li "Renewal" at bounding box center [346, 256] width 189 height 19
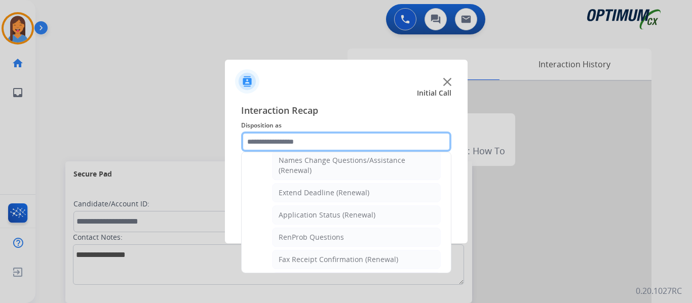
scroll to position [221, 0]
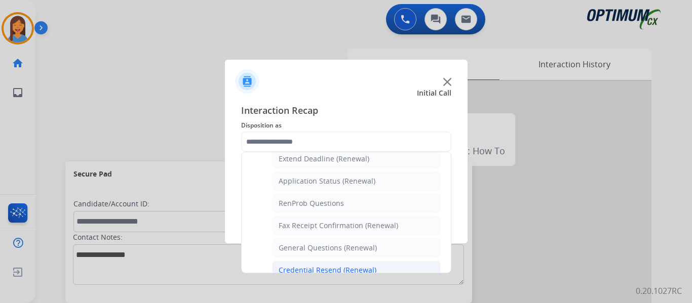
click at [304, 265] on div "Credential Resend (Renewal)" at bounding box center [327, 270] width 98 height 10
type input "**********"
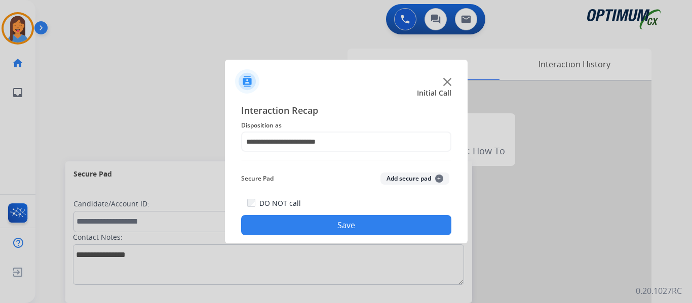
click at [323, 232] on button "Save" at bounding box center [346, 225] width 210 height 20
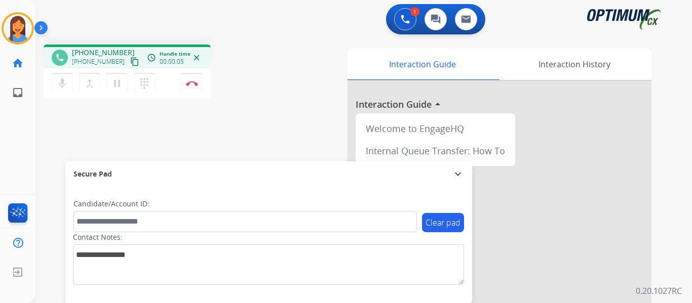
click at [130, 65] on mat-icon "content_copy" at bounding box center [134, 61] width 9 height 9
click at [194, 85] on img at bounding box center [192, 83] width 12 height 5
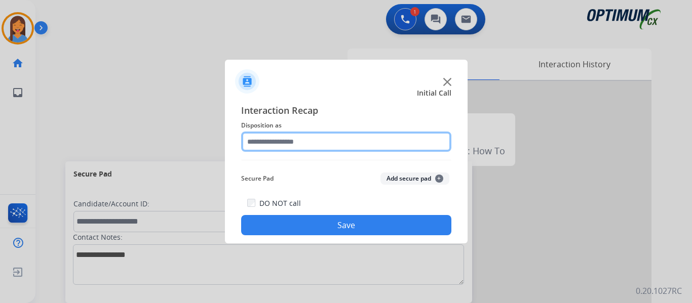
click at [274, 147] on input "text" at bounding box center [346, 142] width 210 height 20
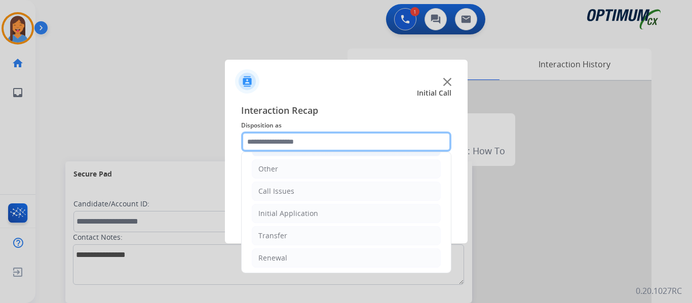
scroll to position [69, 0]
click at [290, 145] on input "text" at bounding box center [346, 142] width 210 height 20
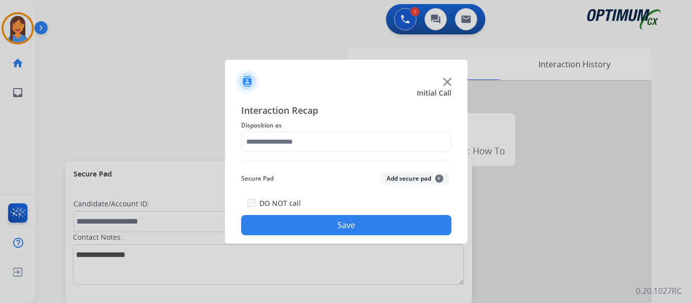
click at [304, 88] on div "Initial Call" at bounding box center [338, 93] width 243 height 10
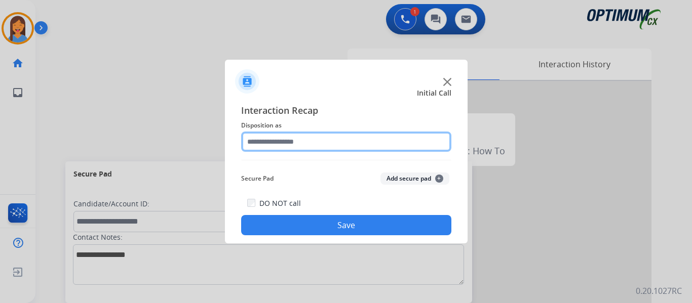
click at [302, 143] on input "text" at bounding box center [346, 142] width 210 height 20
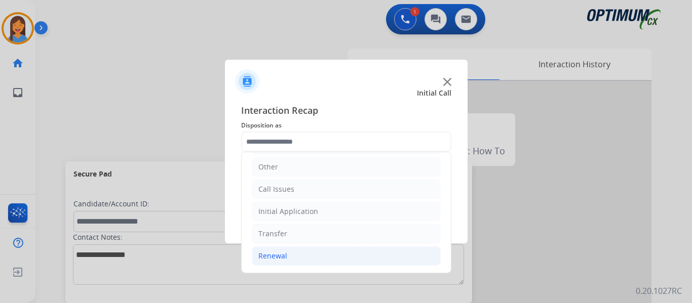
click at [272, 256] on div "Renewal" at bounding box center [272, 256] width 29 height 10
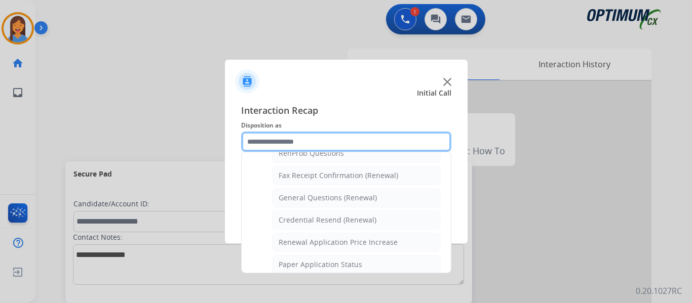
scroll to position [271, 0]
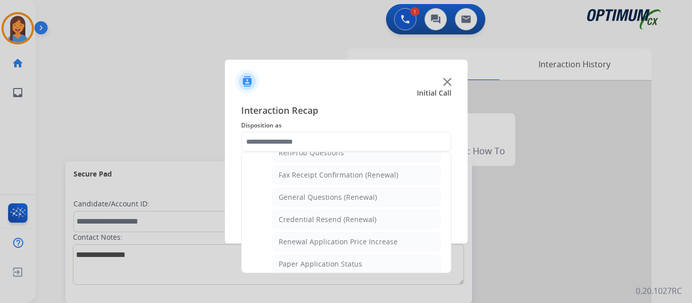
click at [315, 217] on div "Credential Resend (Renewal)" at bounding box center [327, 220] width 98 height 10
type input "**********"
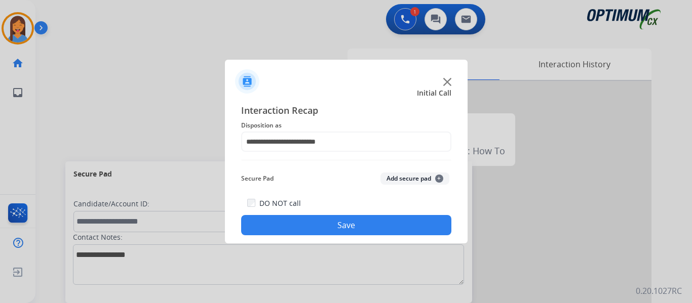
drag, startPoint x: 326, startPoint y: 219, endPoint x: 336, endPoint y: 221, distance: 10.3
click at [326, 219] on button "Save" at bounding box center [346, 225] width 210 height 20
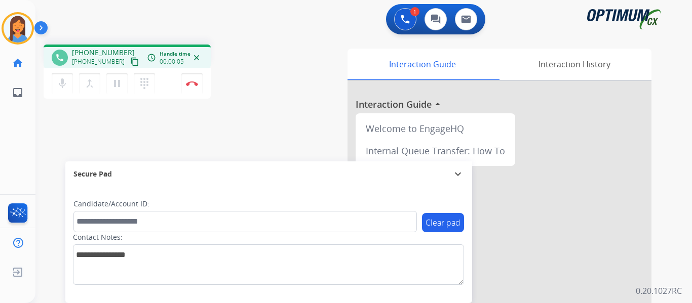
click at [130, 62] on mat-icon "content_copy" at bounding box center [134, 61] width 9 height 9
click at [283, 132] on div "phone [PHONE_NUMBER] [PHONE_NUMBER] content_copy access_time Call metrics Queue…" at bounding box center [351, 247] width 632 height 422
click at [195, 86] on button "Disconnect" at bounding box center [191, 83] width 21 height 21
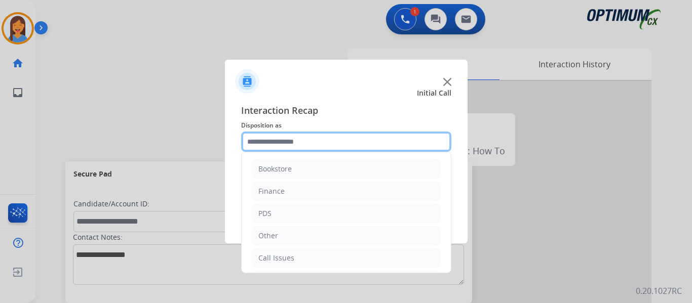
click at [286, 144] on input "text" at bounding box center [346, 142] width 210 height 20
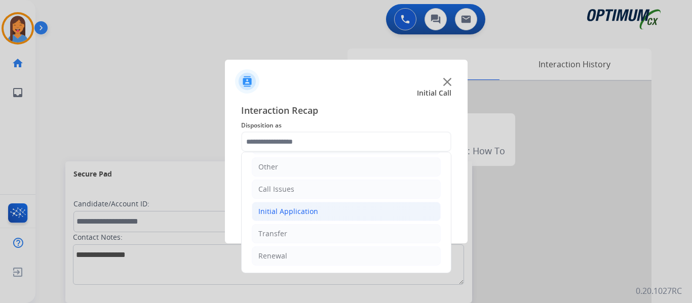
click at [292, 213] on div "Initial Application" at bounding box center [288, 212] width 60 height 10
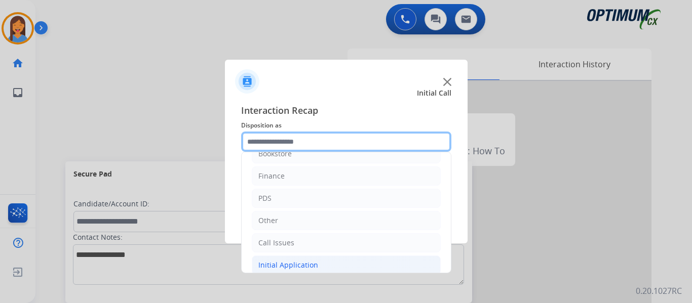
scroll to position [0, 0]
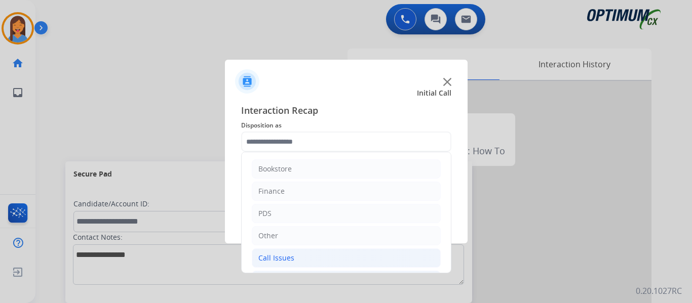
click at [289, 259] on div "Call Issues" at bounding box center [276, 258] width 36 height 10
click at [279, 239] on li "Other" at bounding box center [346, 235] width 189 height 19
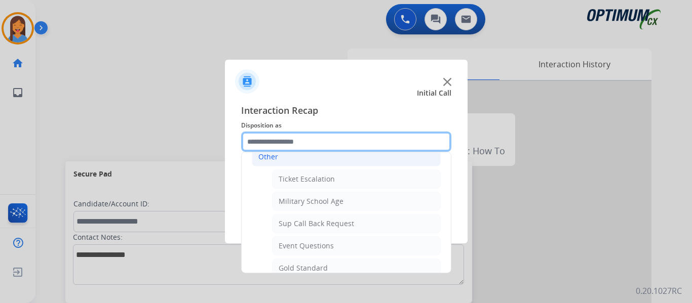
scroll to position [101, 0]
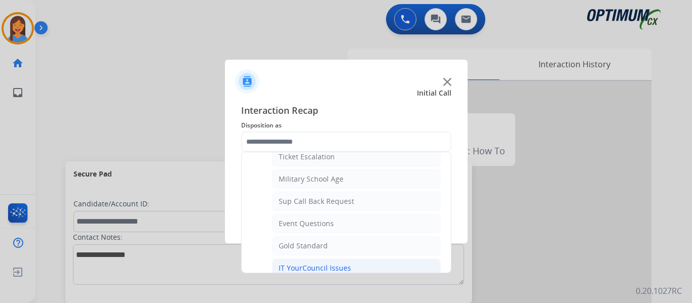
click at [297, 267] on div "IT YourCouncil Issues" at bounding box center [314, 268] width 72 height 10
type input "**********"
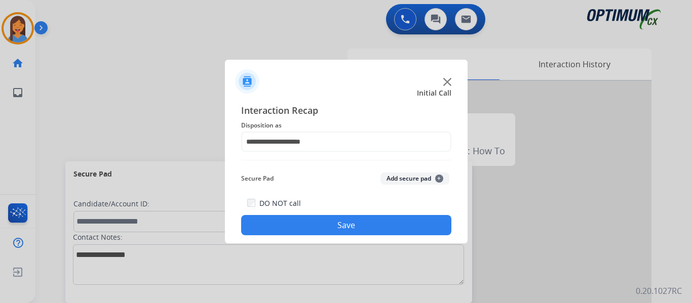
click at [317, 224] on button "Save" at bounding box center [346, 225] width 210 height 20
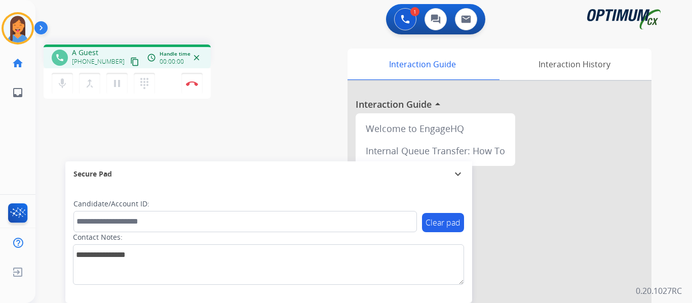
click at [130, 61] on mat-icon "content_copy" at bounding box center [134, 61] width 9 height 9
click at [196, 85] on img at bounding box center [192, 83] width 12 height 5
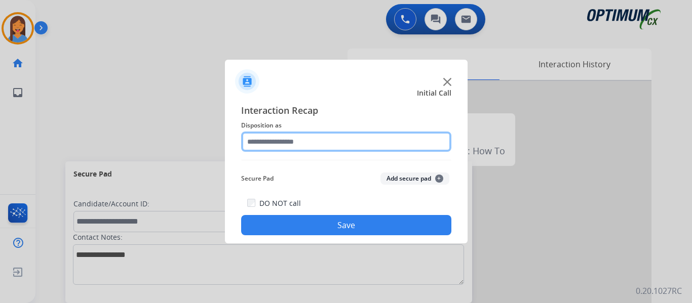
click at [261, 144] on input "text" at bounding box center [346, 142] width 210 height 20
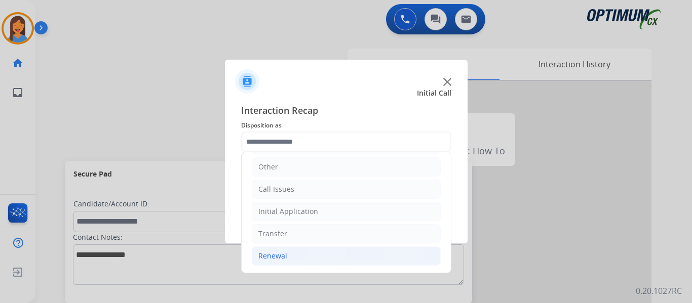
click at [272, 254] on div "Renewal" at bounding box center [272, 256] width 29 height 10
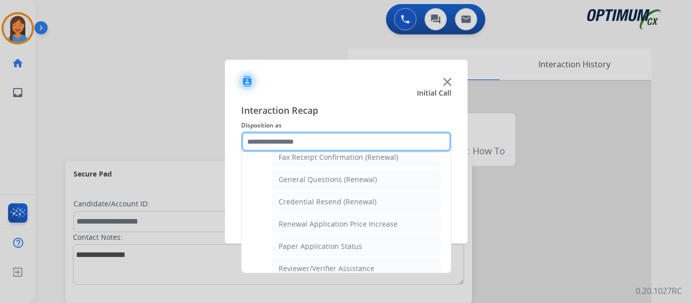
scroll to position [290, 0]
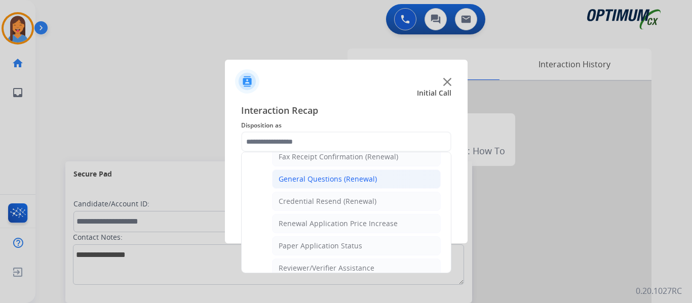
click at [317, 182] on div "General Questions (Renewal)" at bounding box center [327, 179] width 98 height 10
type input "**********"
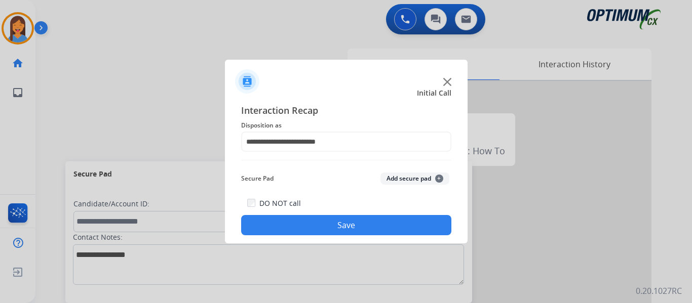
click at [381, 235] on div "DO NOT call Save" at bounding box center [346, 216] width 210 height 38
click at [453, 222] on div "**********" at bounding box center [346, 169] width 243 height 148
click at [427, 227] on button "Save" at bounding box center [346, 225] width 210 height 20
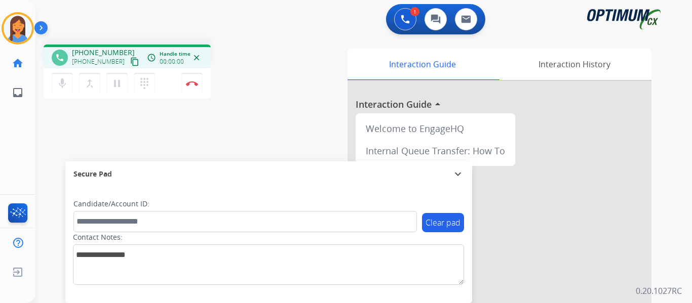
drag, startPoint x: 120, startPoint y: 65, endPoint x: 126, endPoint y: 65, distance: 6.1
click at [130, 65] on mat-icon "content_copy" at bounding box center [134, 61] width 9 height 9
click at [193, 83] on img at bounding box center [192, 83] width 12 height 5
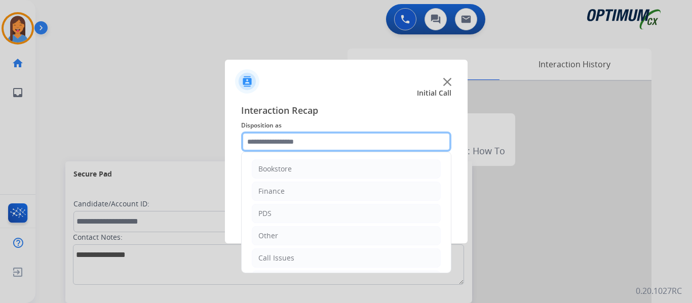
click at [296, 142] on input "text" at bounding box center [346, 142] width 210 height 20
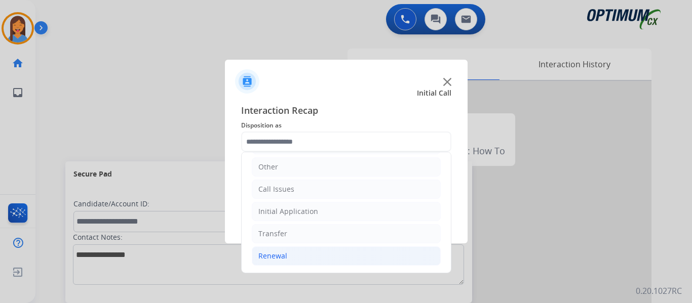
click at [289, 256] on li "Renewal" at bounding box center [346, 256] width 189 height 19
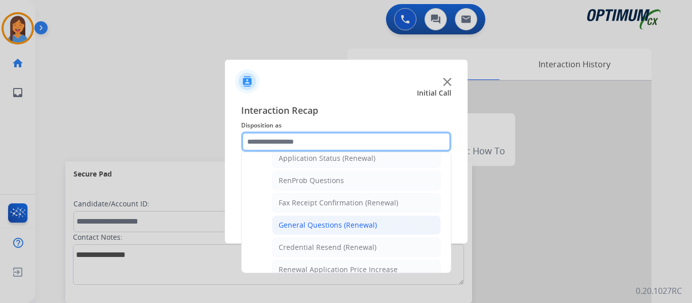
scroll to position [221, 0]
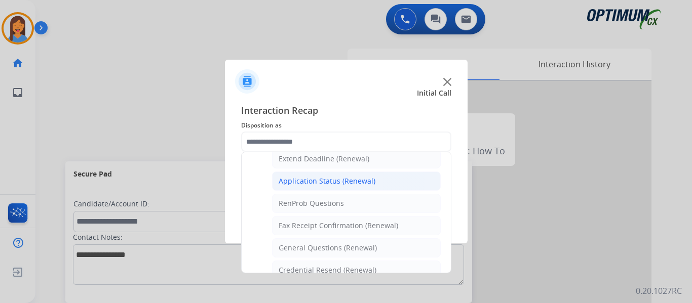
click at [332, 179] on div "Application Status (Renewal)" at bounding box center [326, 181] width 97 height 10
type input "**********"
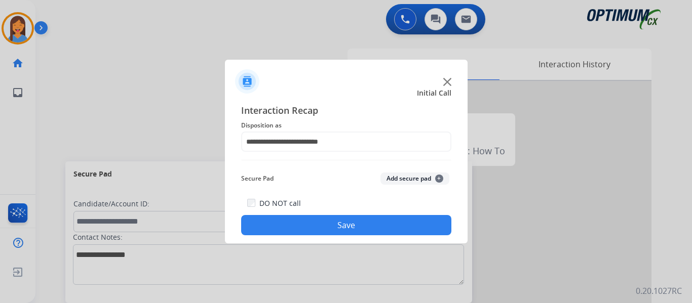
click at [356, 229] on button "Save" at bounding box center [346, 225] width 210 height 20
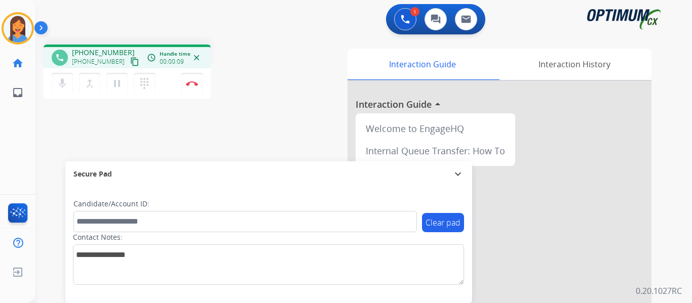
click at [130, 63] on mat-icon "content_copy" at bounding box center [134, 61] width 9 height 9
click at [195, 85] on img at bounding box center [192, 83] width 12 height 5
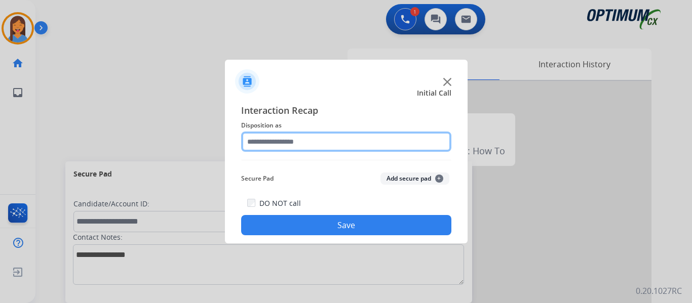
click at [265, 144] on input "text" at bounding box center [346, 142] width 210 height 20
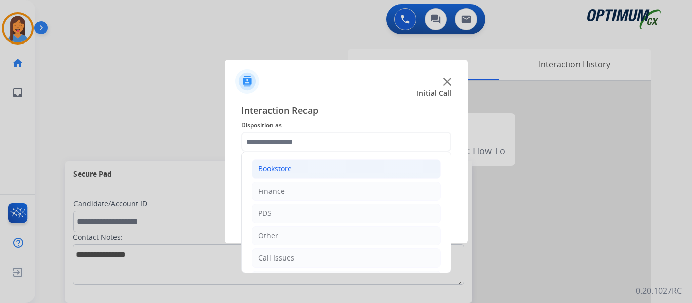
click at [271, 171] on div "Bookstore" at bounding box center [274, 169] width 33 height 10
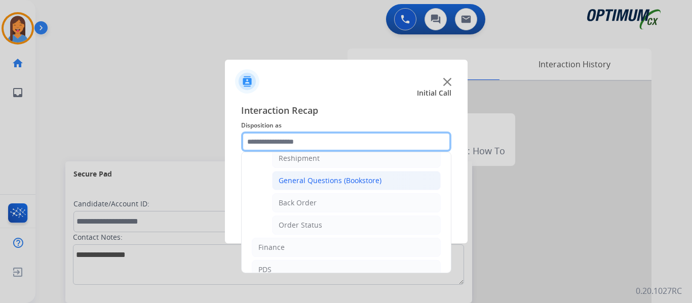
scroll to position [51, 0]
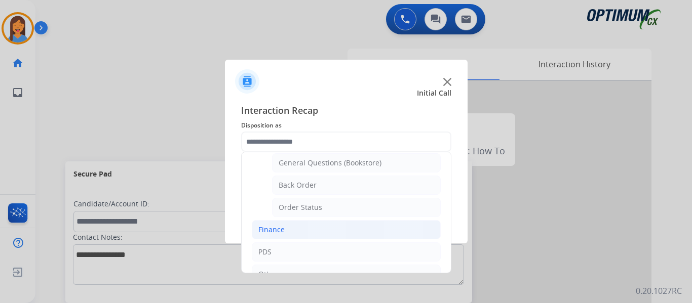
click at [286, 227] on li "Finance" at bounding box center [346, 229] width 189 height 19
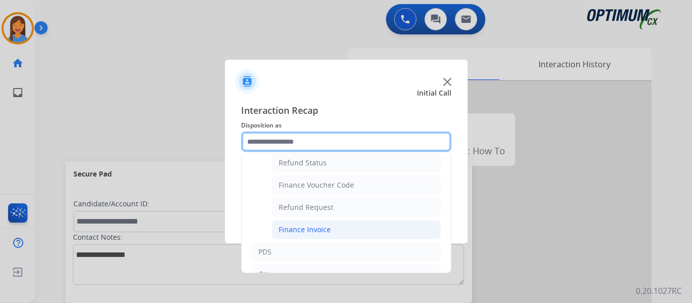
scroll to position [0, 0]
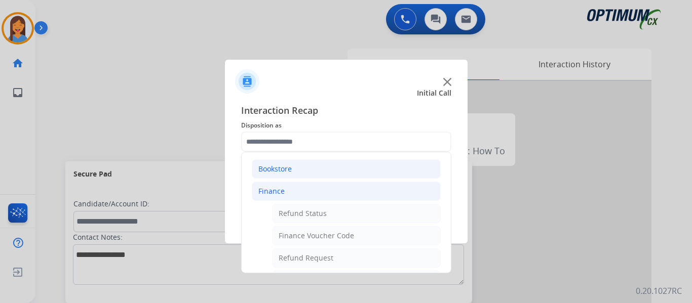
click at [296, 174] on li "Bookstore" at bounding box center [346, 168] width 189 height 19
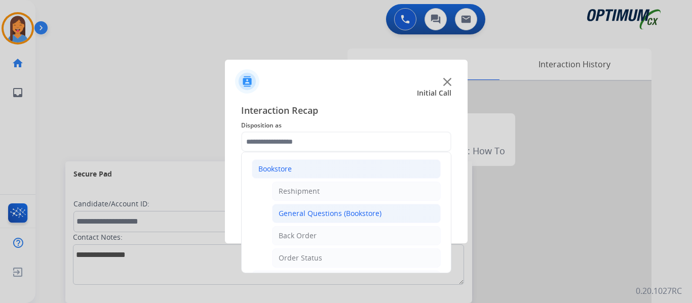
click at [327, 213] on div "General Questions (Bookstore)" at bounding box center [329, 214] width 103 height 10
type input "**********"
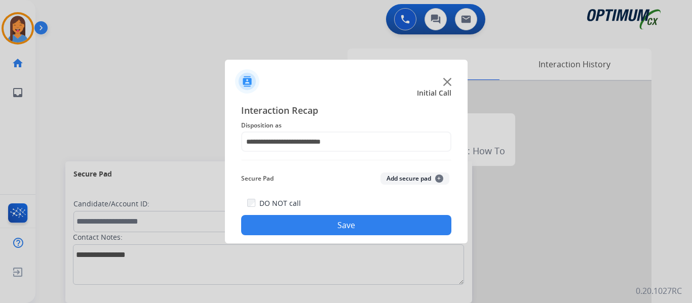
click at [329, 222] on button "Save" at bounding box center [346, 225] width 210 height 20
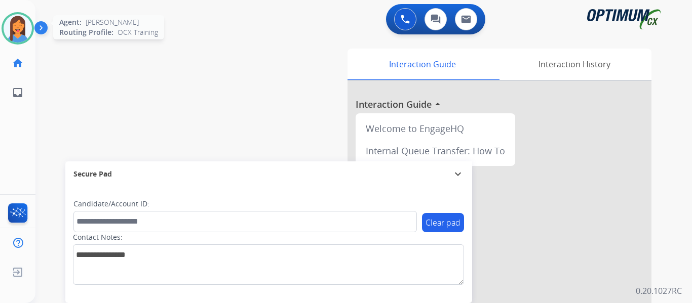
click at [7, 15] on div "Agent: [PERSON_NAME] Profile: OCX Training" at bounding box center [18, 28] width 32 height 32
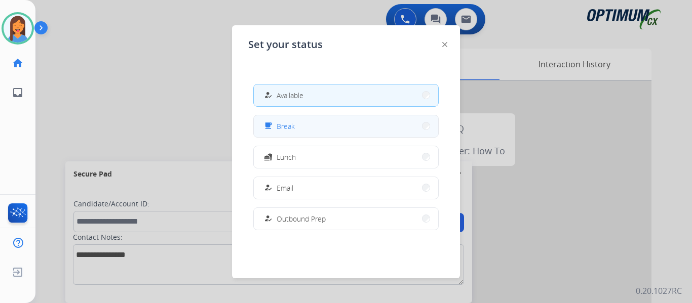
click at [304, 124] on button "free_breakfast Break" at bounding box center [346, 126] width 184 height 22
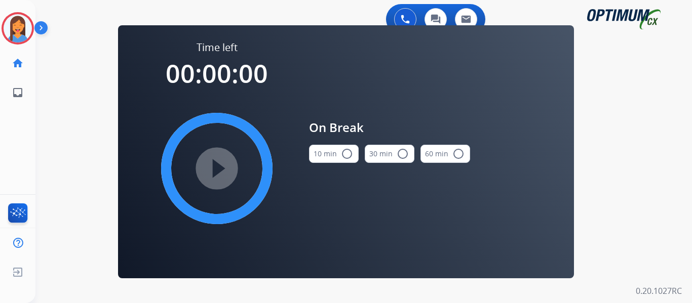
click at [335, 152] on button "10 min radio_button_unchecked" at bounding box center [334, 154] width 50 height 18
click at [221, 165] on mat-icon "play_circle_filled" at bounding box center [217, 169] width 12 height 12
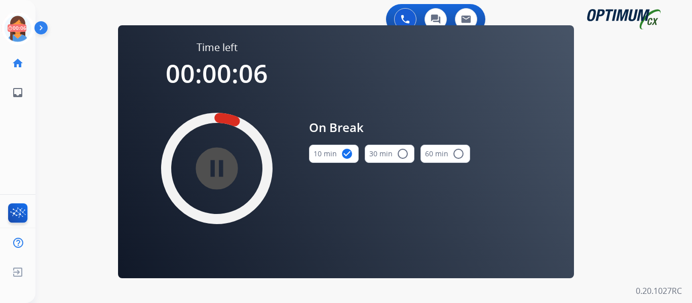
drag, startPoint x: 18, startPoint y: 33, endPoint x: 40, endPoint y: 35, distance: 22.4
click at [18, 33] on icon at bounding box center [18, 28] width 33 height 33
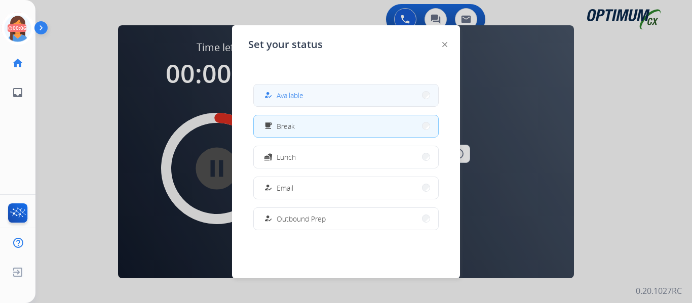
click at [293, 102] on button "how_to_reg Available" at bounding box center [346, 96] width 184 height 22
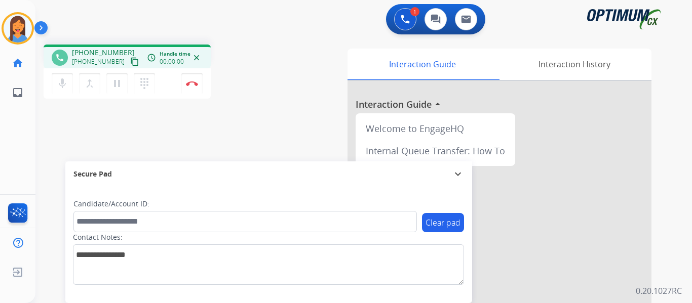
click at [130, 64] on mat-icon "content_copy" at bounding box center [134, 61] width 9 height 9
click at [191, 83] on img at bounding box center [192, 83] width 12 height 5
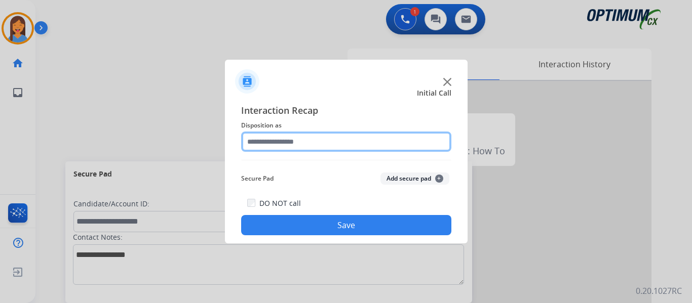
click at [364, 140] on input "text" at bounding box center [346, 142] width 210 height 20
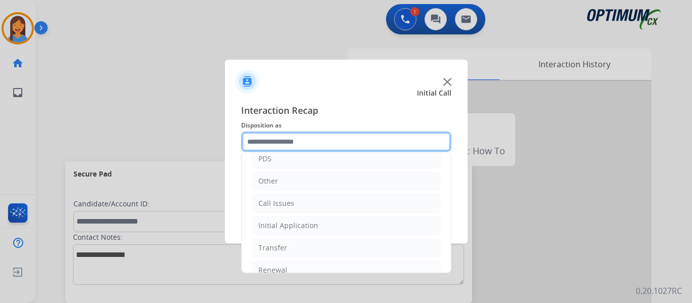
scroll to position [69, 0]
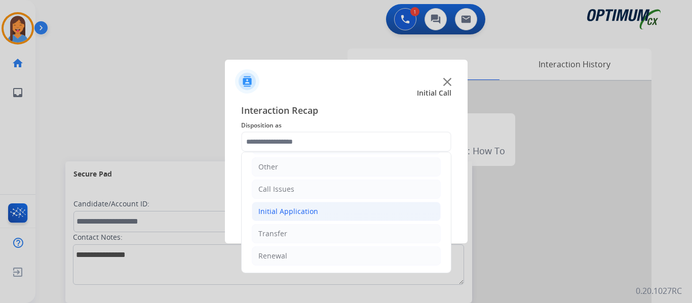
click at [284, 210] on div "Initial Application" at bounding box center [288, 212] width 60 height 10
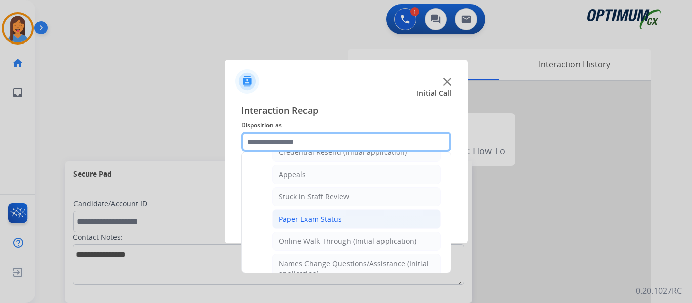
scroll to position [119, 0]
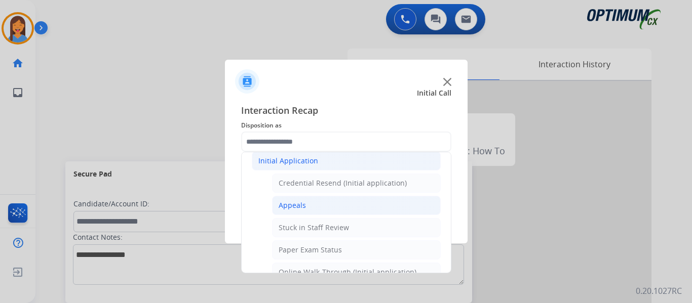
click at [295, 203] on div "Appeals" at bounding box center [291, 205] width 27 height 10
type input "*******"
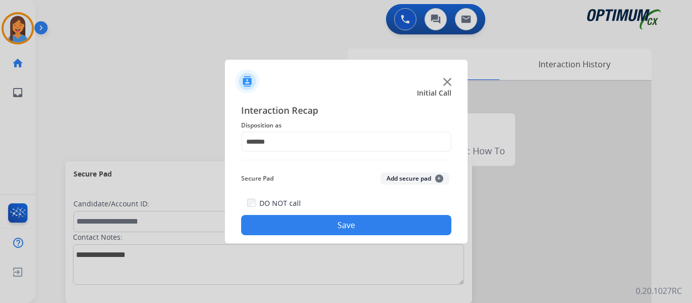
click at [311, 226] on button "Save" at bounding box center [346, 225] width 210 height 20
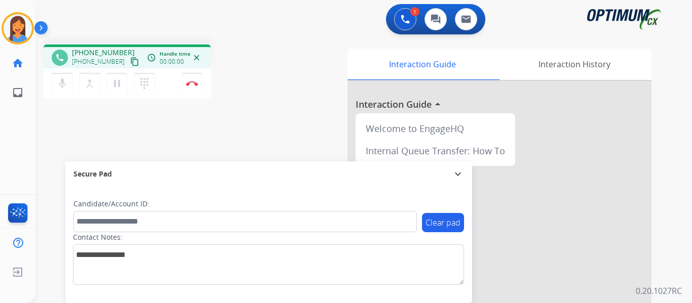
click at [130, 58] on mat-icon "content_copy" at bounding box center [134, 61] width 9 height 9
click at [191, 85] on img at bounding box center [192, 83] width 12 height 5
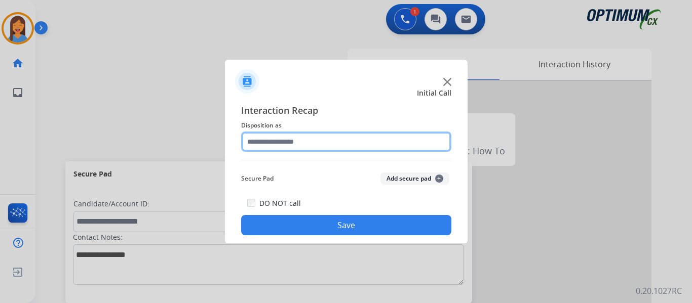
click at [274, 143] on input "text" at bounding box center [346, 142] width 210 height 20
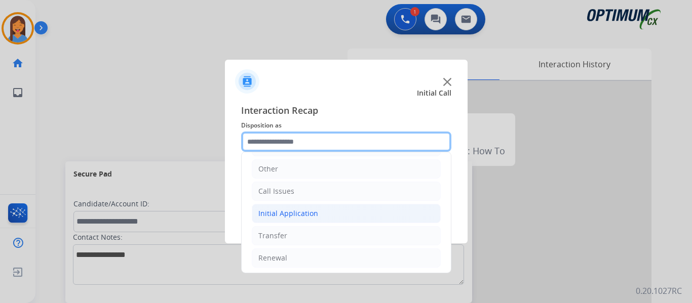
scroll to position [69, 0]
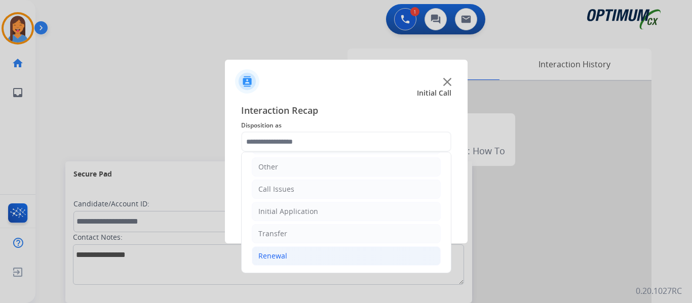
click at [268, 256] on div "Renewal" at bounding box center [272, 256] width 29 height 10
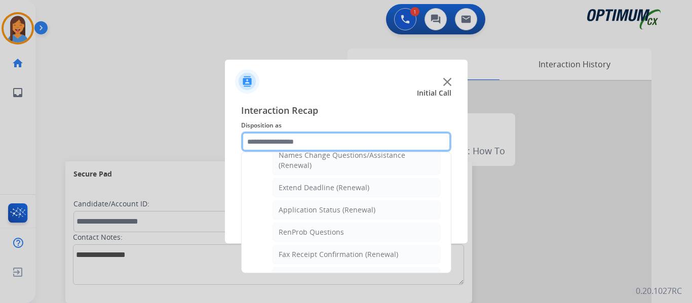
scroll to position [221, 0]
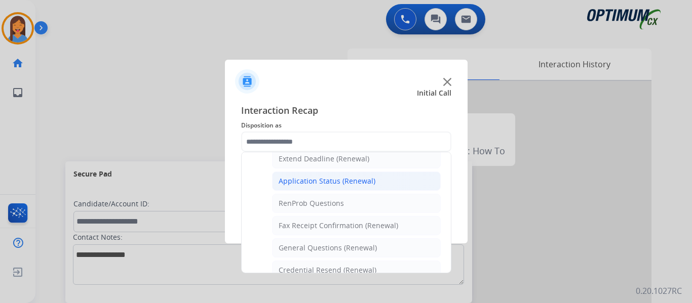
click at [322, 182] on div "Application Status (Renewal)" at bounding box center [326, 181] width 97 height 10
type input "**********"
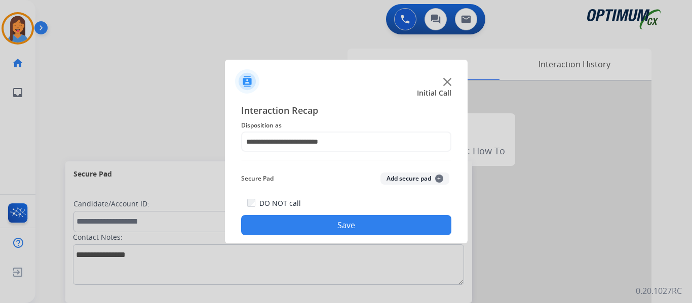
click at [342, 227] on button "Save" at bounding box center [346, 225] width 210 height 20
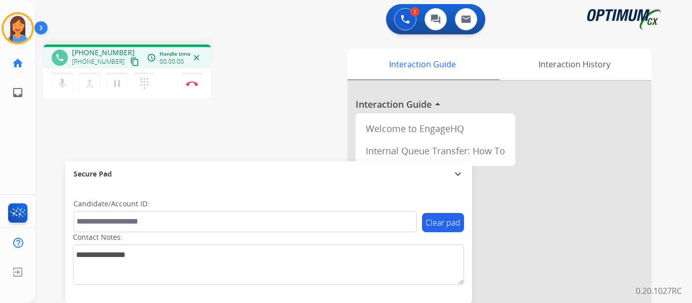
drag, startPoint x: 122, startPoint y: 64, endPoint x: 133, endPoint y: 69, distance: 12.2
click at [130, 64] on mat-icon "content_copy" at bounding box center [134, 61] width 9 height 9
click at [192, 87] on button "Disconnect" at bounding box center [191, 83] width 21 height 21
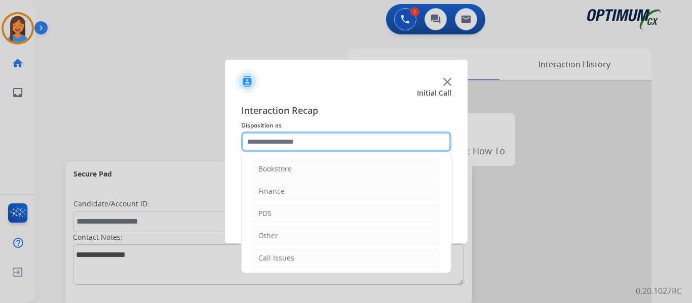
click at [283, 145] on input "text" at bounding box center [346, 142] width 210 height 20
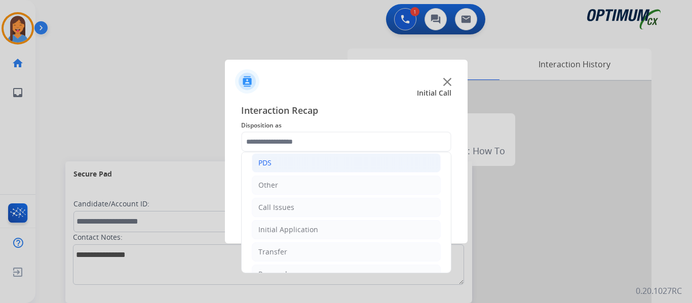
click at [281, 170] on li "PDS" at bounding box center [346, 162] width 189 height 19
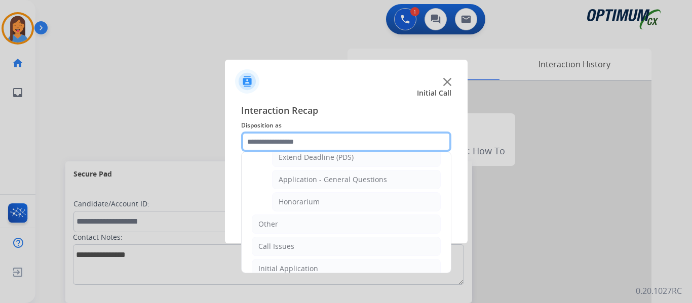
scroll to position [304, 0]
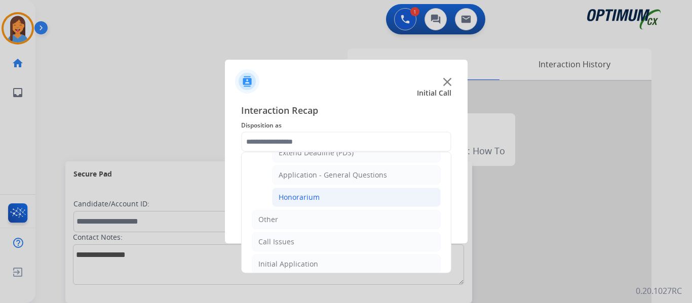
click at [306, 195] on div "Honorarium" at bounding box center [298, 197] width 41 height 10
type input "**********"
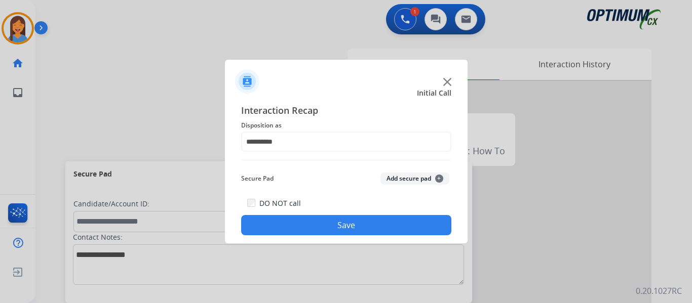
click at [340, 217] on button "Save" at bounding box center [346, 225] width 210 height 20
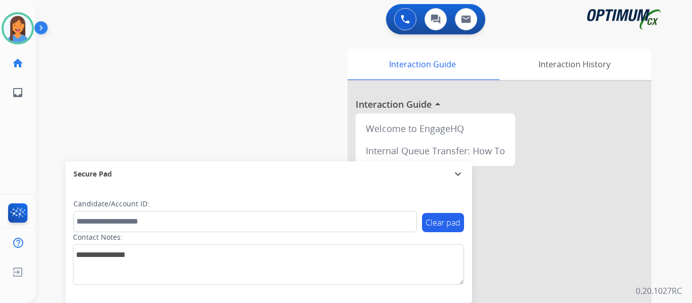
click at [325, 115] on div "Interaction Guide Interaction History Interaction Guide arrow_drop_up Welcome t…" at bounding box center [474, 254] width 353 height 410
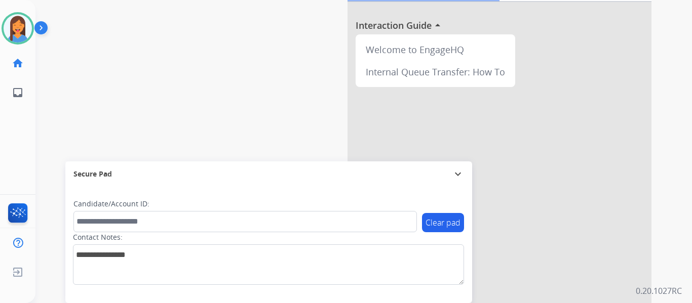
scroll to position [0, 0]
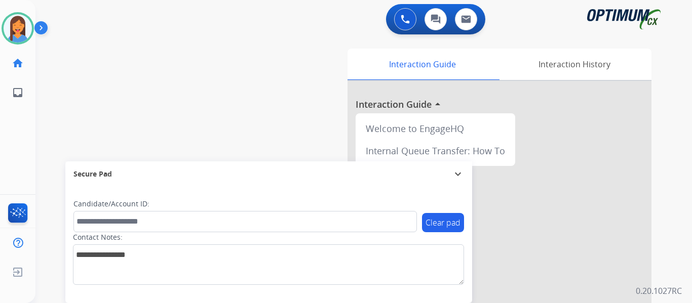
click at [456, 172] on mat-icon "expand_more" at bounding box center [458, 174] width 12 height 12
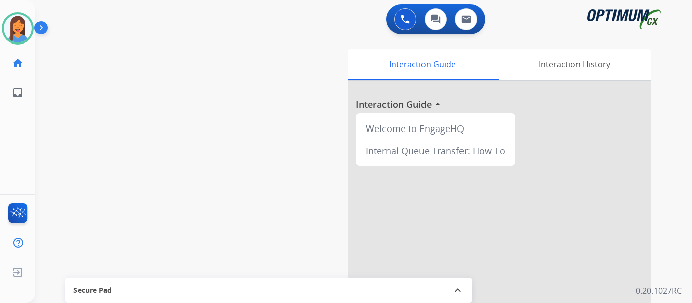
click at [289, 184] on div "swap_horiz Break voice bridge close_fullscreen Connect 3-Way Call merge_type Se…" at bounding box center [351, 247] width 632 height 422
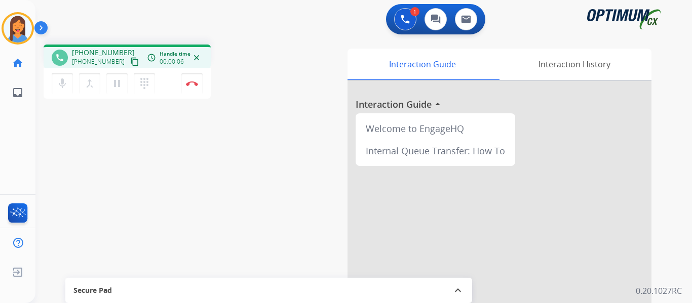
click at [130, 62] on mat-icon "content_copy" at bounding box center [134, 61] width 9 height 9
click at [192, 78] on button "Disconnect" at bounding box center [191, 83] width 21 height 21
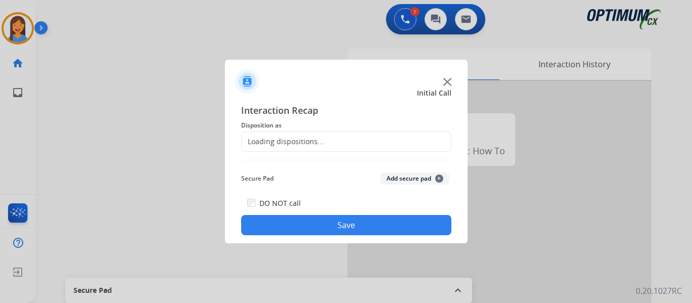
click at [294, 142] on div "Loading dispositions..." at bounding box center [282, 142] width 82 height 10
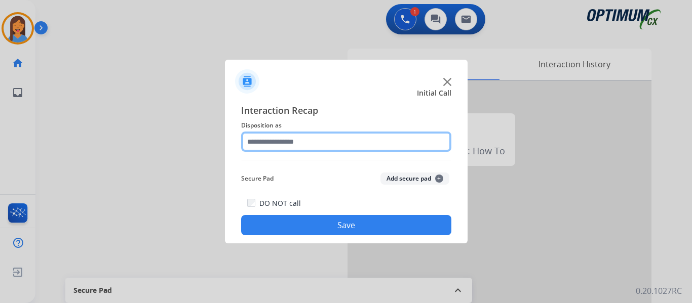
click at [297, 144] on input "text" at bounding box center [346, 142] width 210 height 20
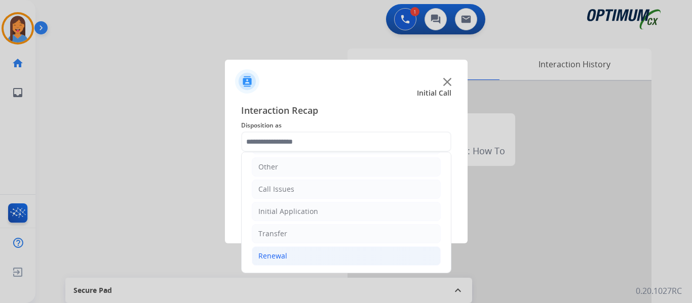
click at [280, 264] on li "Renewal" at bounding box center [346, 256] width 189 height 19
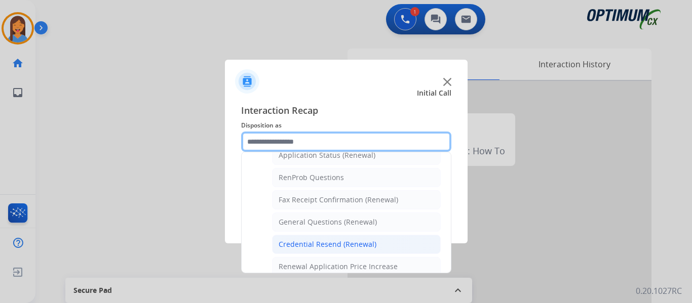
scroll to position [271, 0]
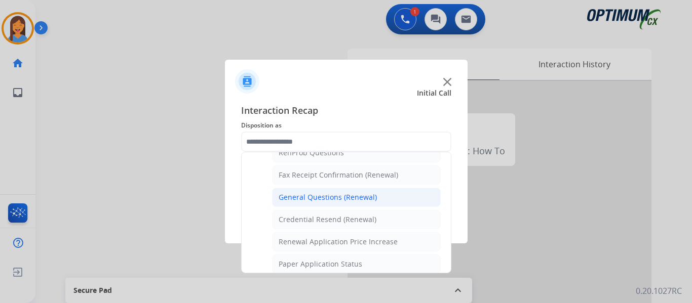
click at [318, 198] on div "General Questions (Renewal)" at bounding box center [327, 197] width 98 height 10
type input "**********"
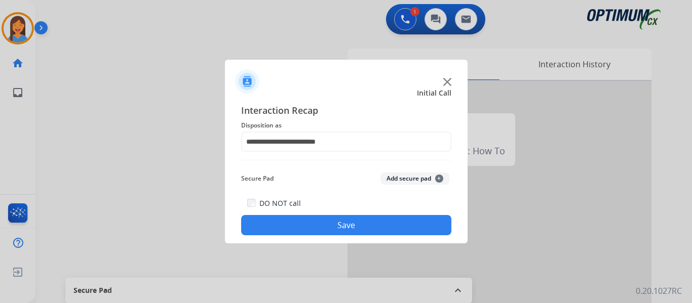
click at [327, 227] on button "Save" at bounding box center [346, 225] width 210 height 20
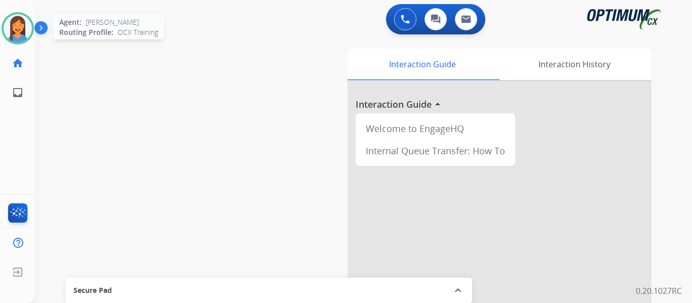
click at [16, 30] on img at bounding box center [18, 28] width 28 height 28
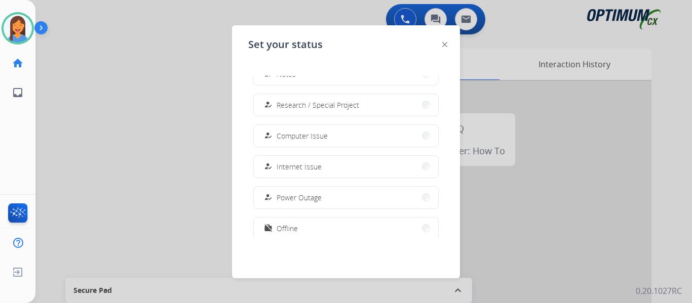
scroll to position [253, 0]
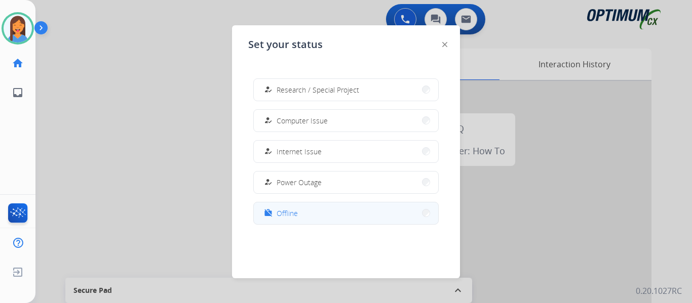
click at [296, 218] on span "Offline" at bounding box center [286, 213] width 21 height 11
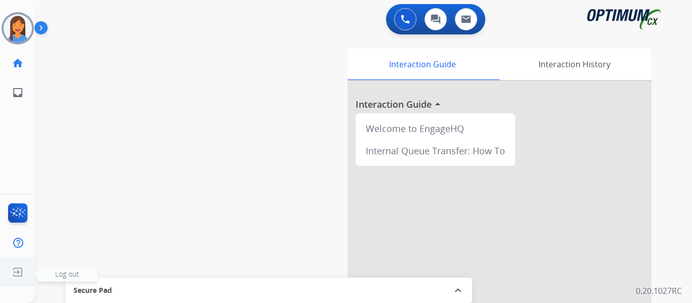
click at [20, 273] on img at bounding box center [18, 272] width 18 height 19
